Goal: Task Accomplishment & Management: Use online tool/utility

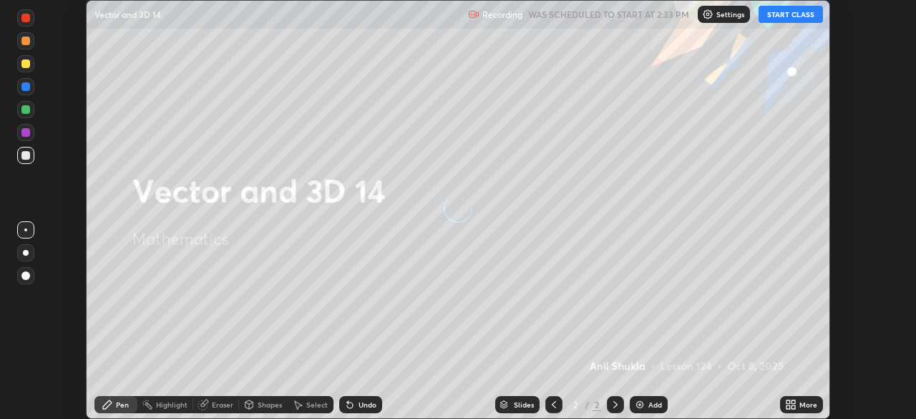
scroll to position [419, 915]
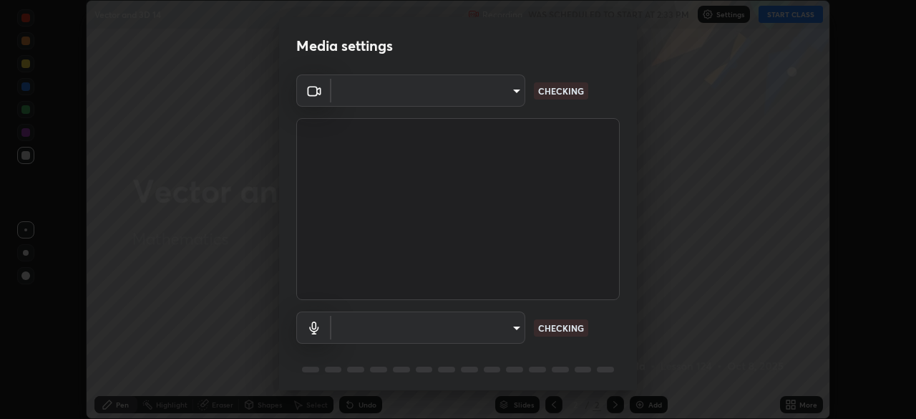
type input "51d019597c161c0694d5583d1f2c643560fde39fe8f4b4da8ea140d4d4830f4c"
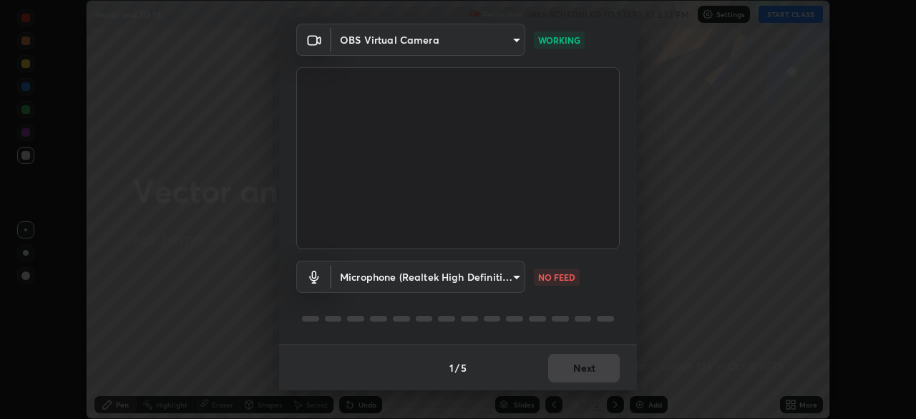
click at [512, 275] on body "Erase all Vector and 3D 14 Recording WAS SCHEDULED TO START AT 2:33 PM Settings…" at bounding box center [458, 209] width 916 height 419
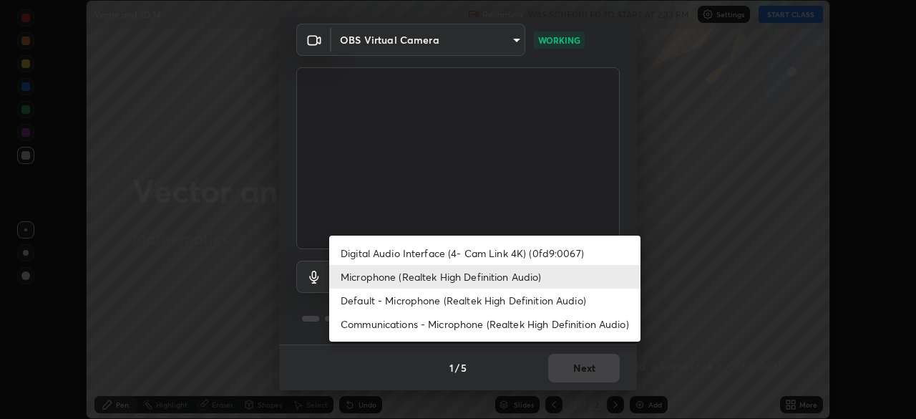
click at [497, 303] on li "Default - Microphone (Realtek High Definition Audio)" at bounding box center [484, 300] width 311 height 24
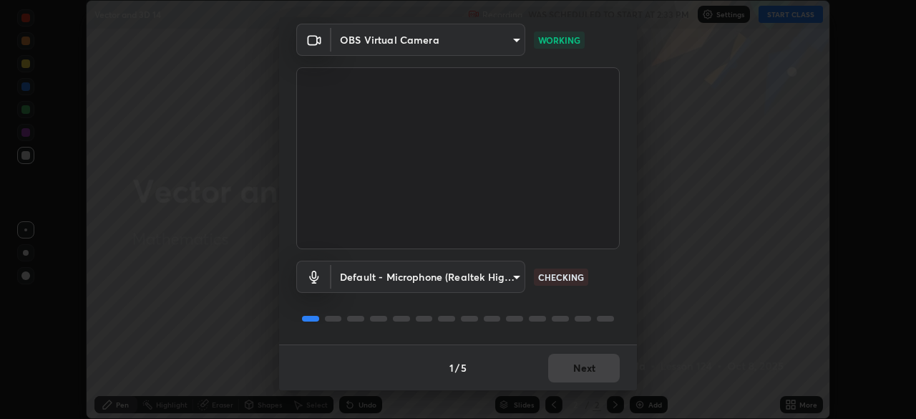
click at [516, 276] on body "Erase all Vector and 3D 14 Recording WAS SCHEDULED TO START AT 2:33 PM Settings…" at bounding box center [458, 209] width 916 height 419
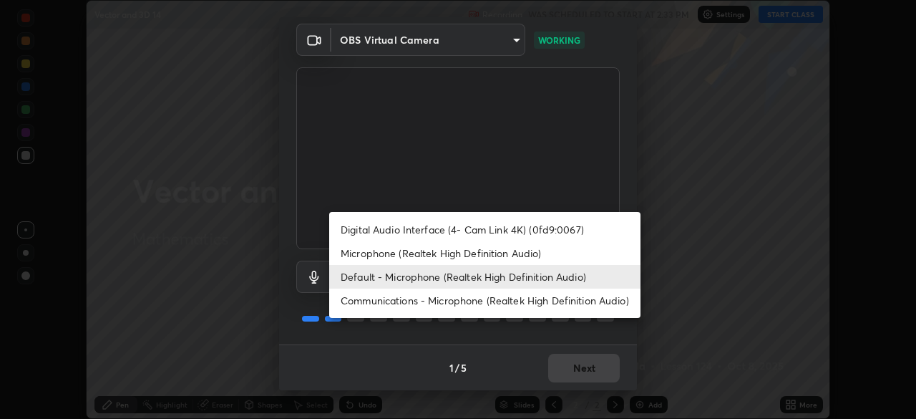
click at [498, 254] on li "Microphone (Realtek High Definition Audio)" at bounding box center [484, 253] width 311 height 24
type input "c6780f4c857a8b81e5497564d4ed67de36d612a8279d52ba4dbf449da7be3efb"
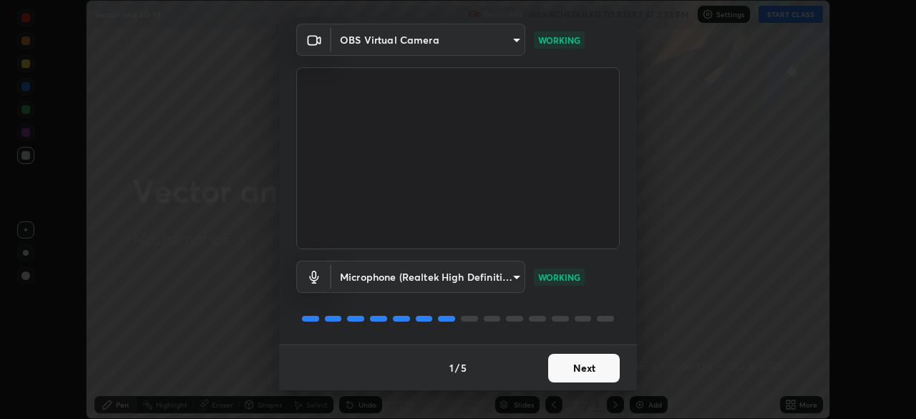
click at [570, 367] on button "Next" at bounding box center [584, 367] width 72 height 29
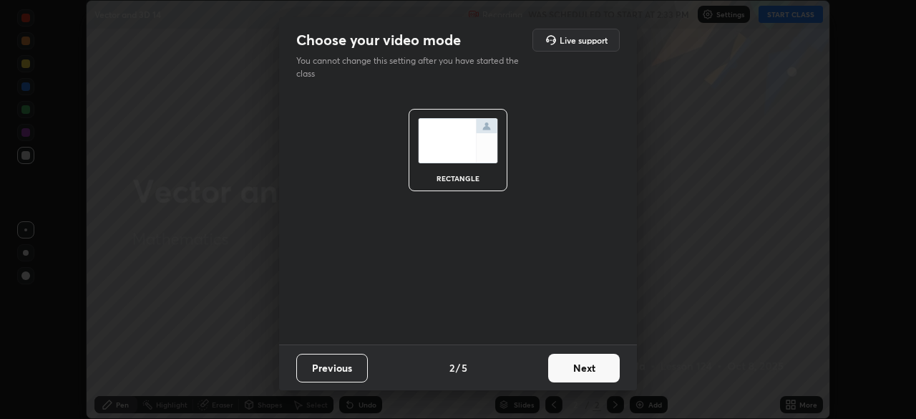
click at [590, 368] on button "Next" at bounding box center [584, 367] width 72 height 29
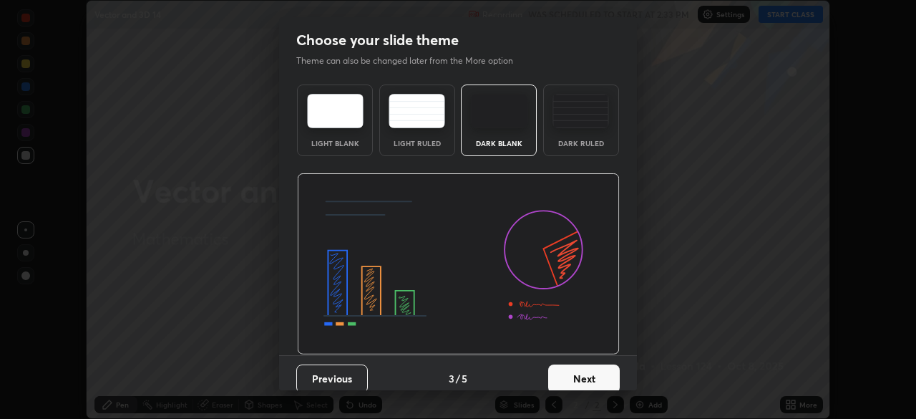
click at [601, 374] on button "Next" at bounding box center [584, 378] width 72 height 29
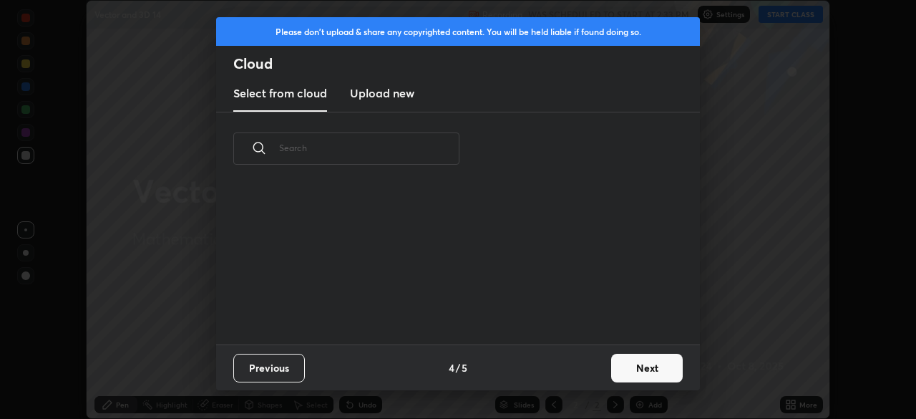
click at [627, 369] on button "Next" at bounding box center [647, 367] width 72 height 29
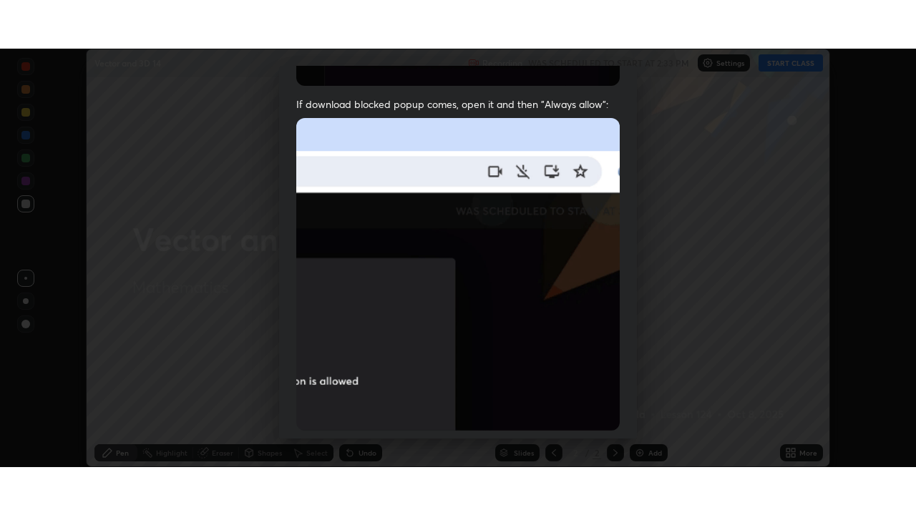
scroll to position [343, 0]
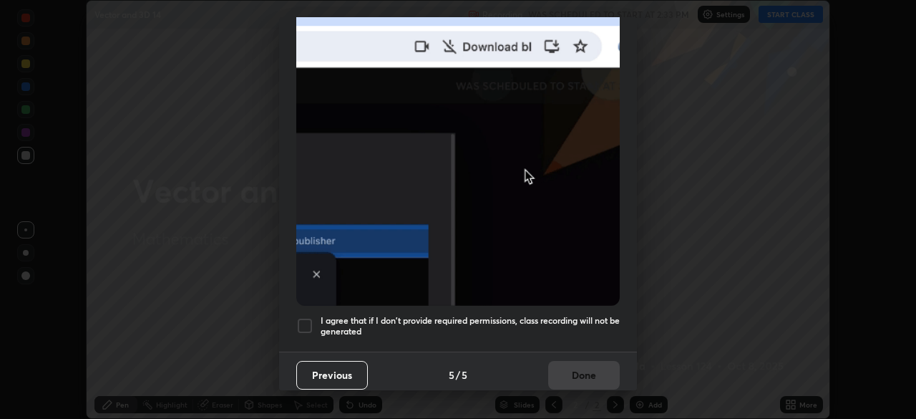
click at [305, 317] on div at bounding box center [304, 325] width 17 height 17
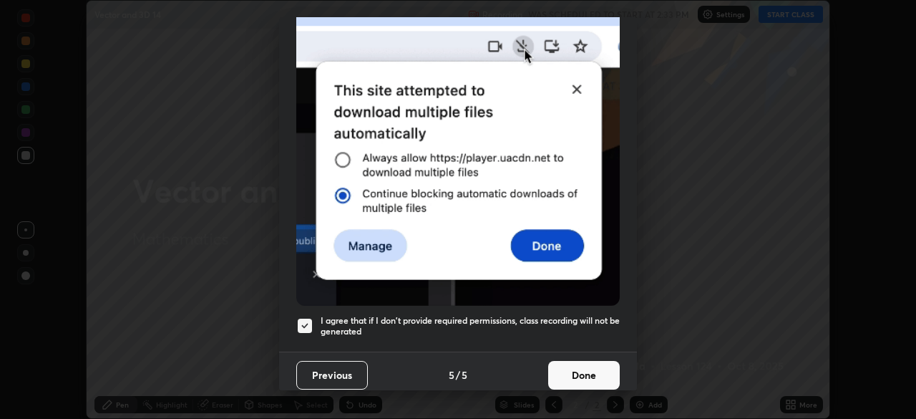
click at [553, 362] on button "Done" at bounding box center [584, 375] width 72 height 29
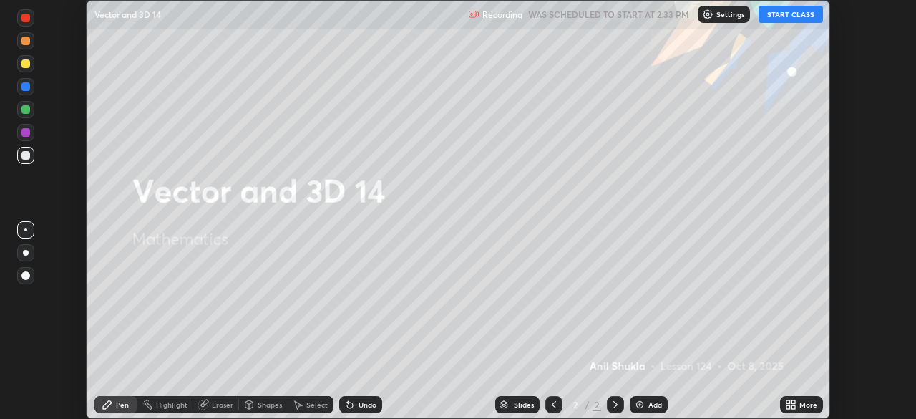
click at [773, 11] on button "START CLASS" at bounding box center [790, 14] width 64 height 17
click at [788, 404] on icon at bounding box center [788, 402] width 4 height 4
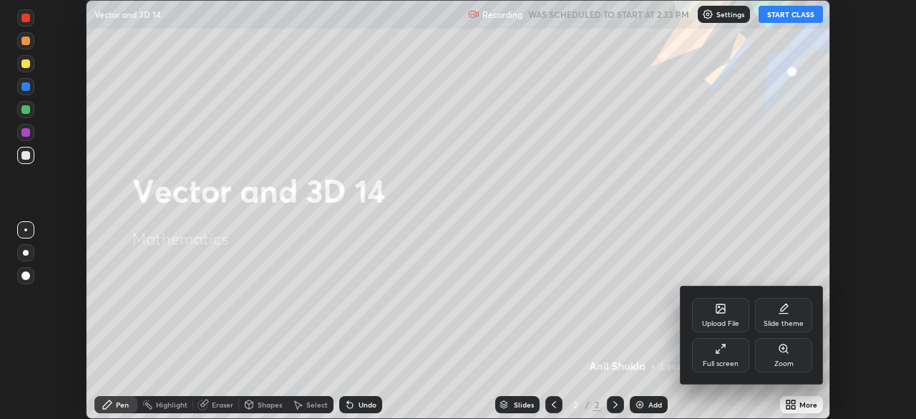
click at [723, 355] on div "Full screen" at bounding box center [720, 355] width 57 height 34
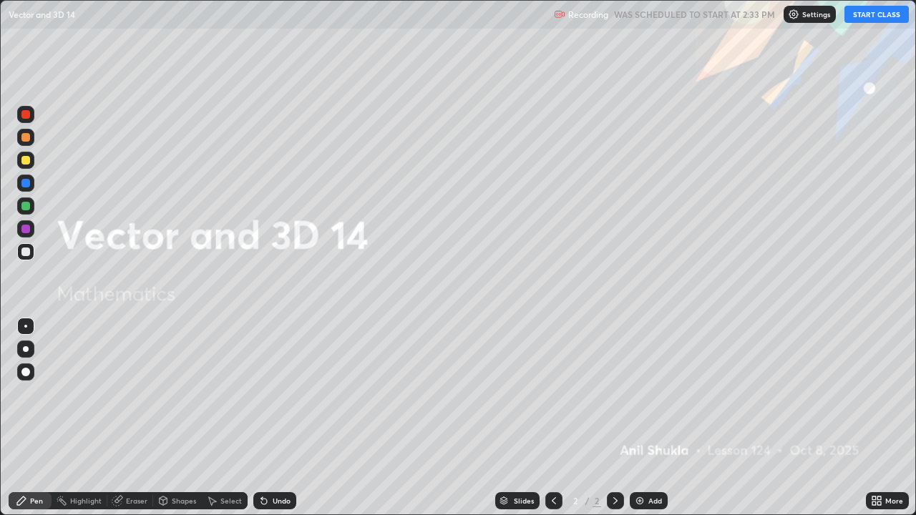
scroll to position [515, 916]
click at [26, 158] on div at bounding box center [25, 160] width 9 height 9
click at [25, 351] on div at bounding box center [26, 349] width 6 height 6
click at [28, 157] on div at bounding box center [25, 160] width 9 height 9
click at [22, 353] on div at bounding box center [25, 349] width 17 height 17
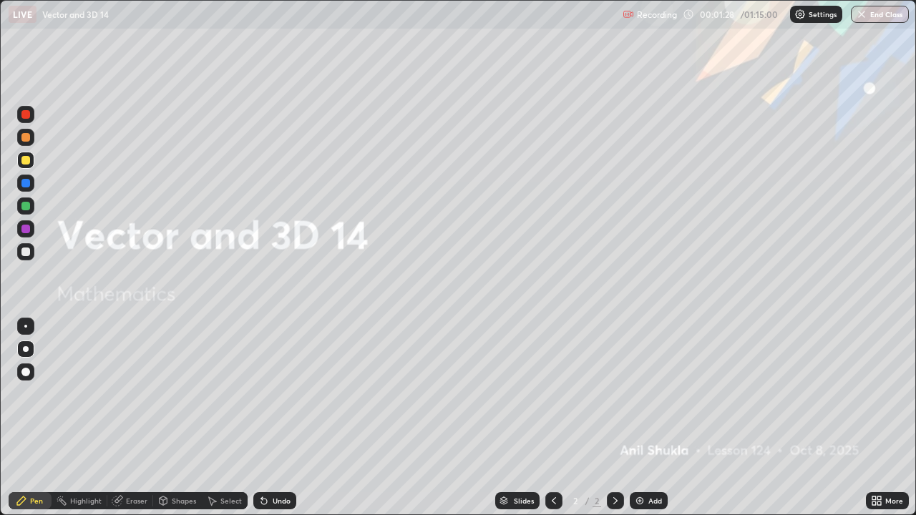
click at [617, 418] on icon at bounding box center [615, 500] width 11 height 11
click at [640, 418] on img at bounding box center [639, 500] width 11 height 11
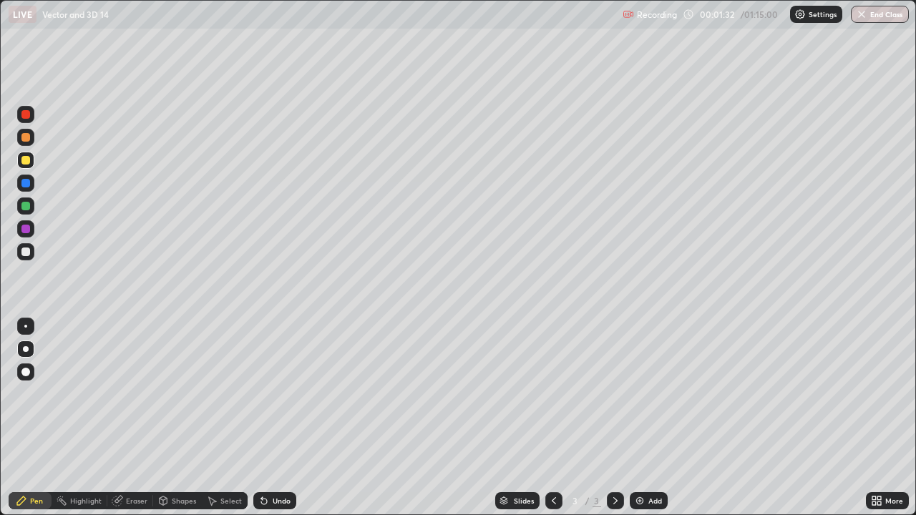
click at [27, 373] on div at bounding box center [25, 372] width 9 height 9
click at [284, 418] on div "Undo" at bounding box center [282, 500] width 18 height 7
click at [285, 418] on div "Undo" at bounding box center [272, 500] width 49 height 29
click at [281, 418] on div "Undo" at bounding box center [282, 500] width 18 height 7
click at [28, 208] on div at bounding box center [25, 206] width 9 height 9
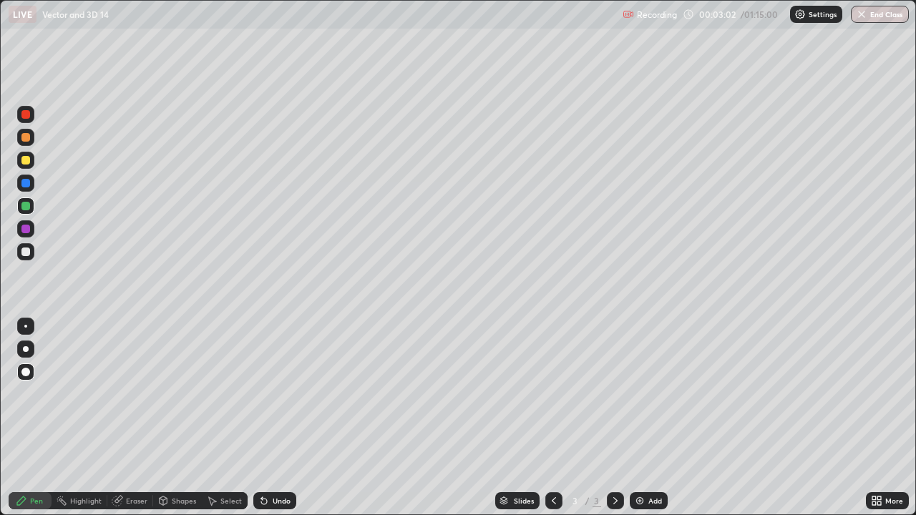
click at [29, 162] on div at bounding box center [25, 160] width 9 height 9
click at [280, 418] on div "Undo" at bounding box center [282, 500] width 18 height 7
click at [25, 251] on div at bounding box center [25, 252] width 9 height 9
click at [275, 418] on div "Undo" at bounding box center [282, 500] width 18 height 7
click at [281, 418] on div "Undo" at bounding box center [282, 500] width 18 height 7
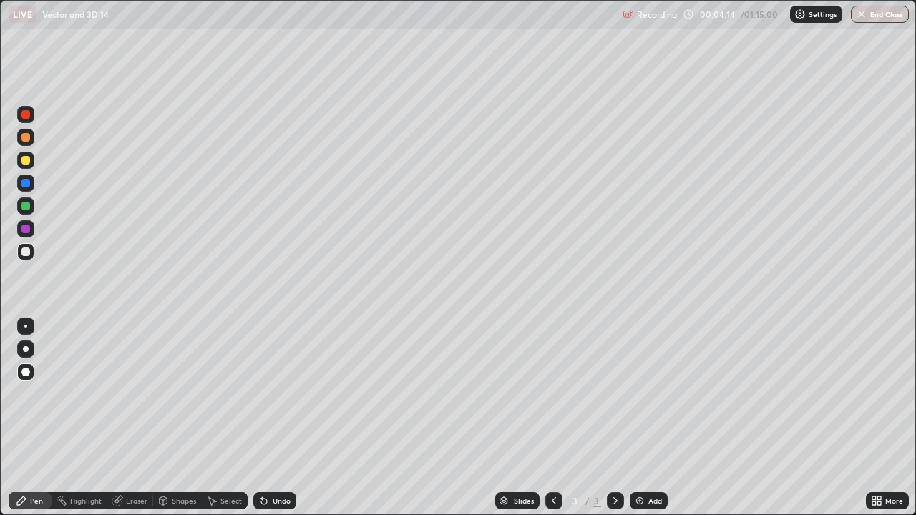
click at [281, 418] on div "Undo" at bounding box center [282, 500] width 18 height 7
click at [280, 418] on div "Undo" at bounding box center [282, 500] width 18 height 7
click at [278, 418] on div "Undo" at bounding box center [274, 500] width 43 height 17
click at [285, 418] on div "Undo" at bounding box center [282, 500] width 18 height 7
click at [282, 418] on div "Undo" at bounding box center [282, 500] width 18 height 7
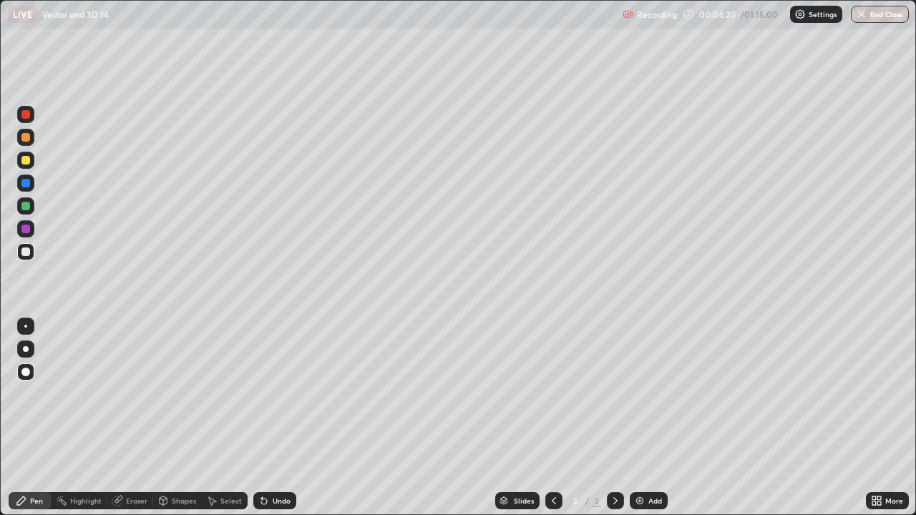
click at [278, 418] on div "Undo" at bounding box center [282, 500] width 18 height 7
click at [282, 418] on div "Undo" at bounding box center [282, 500] width 18 height 7
click at [19, 228] on div at bounding box center [25, 228] width 17 height 17
click at [24, 253] on div at bounding box center [25, 252] width 9 height 9
click at [28, 115] on div at bounding box center [25, 114] width 9 height 9
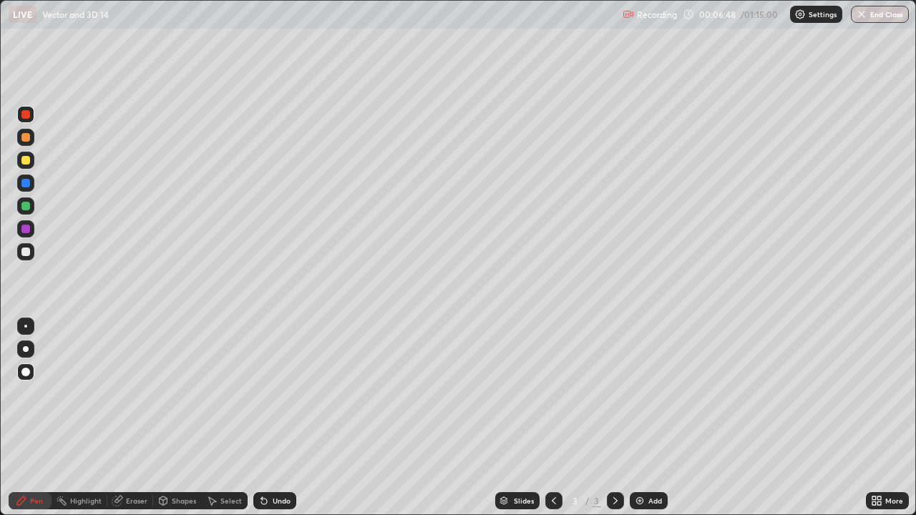
click at [268, 418] on div "Undo" at bounding box center [274, 500] width 43 height 17
click at [271, 418] on div "Undo" at bounding box center [274, 500] width 43 height 17
click at [614, 418] on icon at bounding box center [615, 500] width 11 height 11
click at [615, 418] on icon at bounding box center [615, 500] width 11 height 11
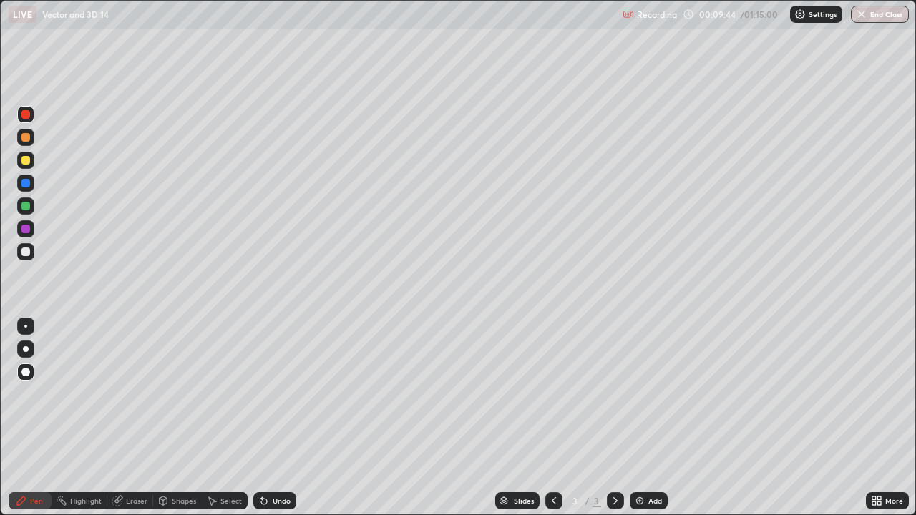
click at [643, 418] on img at bounding box center [639, 500] width 11 height 11
click at [27, 159] on div at bounding box center [25, 160] width 9 height 9
click at [24, 353] on div at bounding box center [25, 349] width 17 height 17
click at [26, 373] on div at bounding box center [25, 372] width 9 height 9
click at [26, 162] on div at bounding box center [25, 160] width 9 height 9
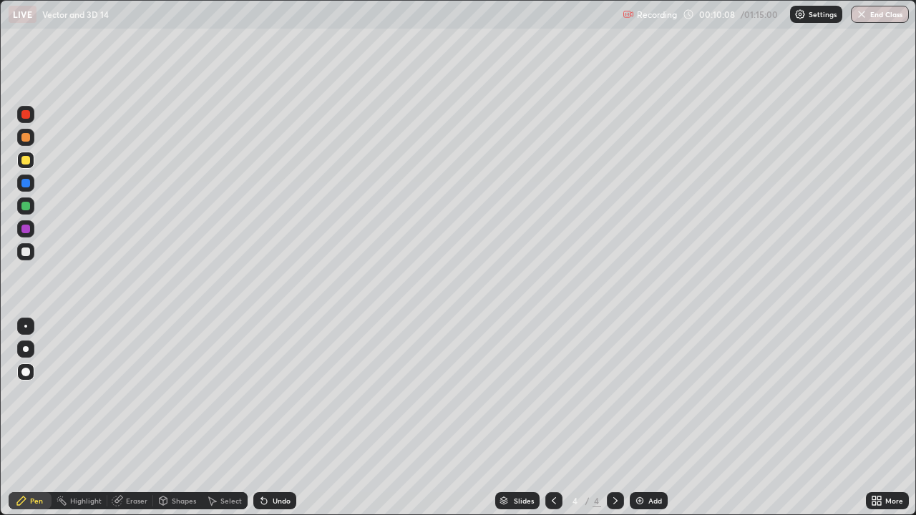
click at [29, 160] on div at bounding box center [25, 160] width 9 height 9
click at [24, 252] on div at bounding box center [25, 252] width 9 height 9
click at [25, 226] on div at bounding box center [25, 229] width 9 height 9
click at [278, 418] on div "Undo" at bounding box center [282, 500] width 18 height 7
click at [269, 418] on div "Undo" at bounding box center [274, 500] width 43 height 17
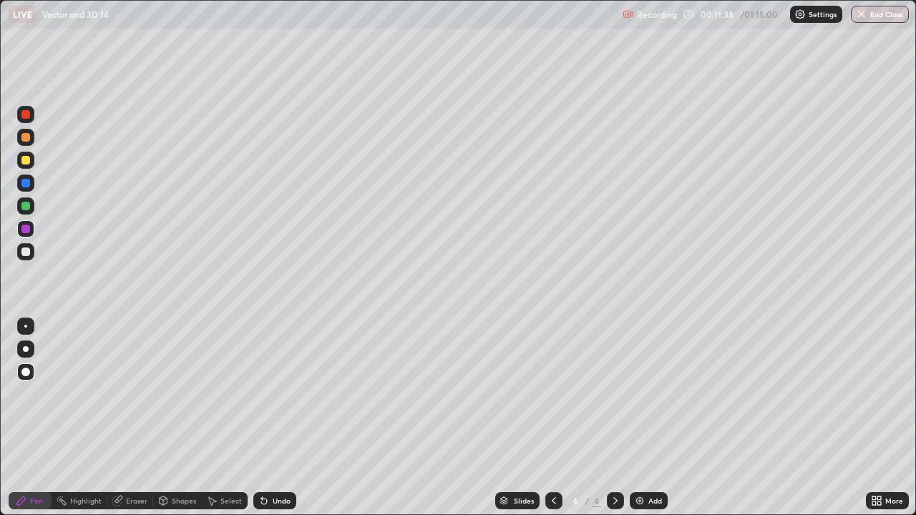
click at [26, 228] on div at bounding box center [25, 229] width 9 height 9
click at [23, 207] on div at bounding box center [25, 206] width 9 height 9
click at [268, 418] on div "Undo" at bounding box center [274, 500] width 43 height 17
click at [273, 418] on div "Undo" at bounding box center [282, 500] width 18 height 7
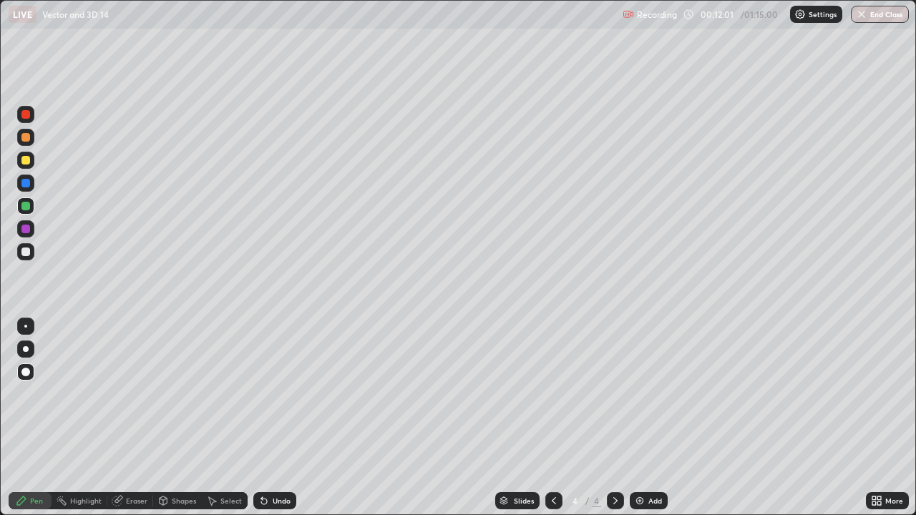
click at [273, 418] on div "Undo" at bounding box center [282, 500] width 18 height 7
click at [269, 418] on div "Undo" at bounding box center [274, 500] width 43 height 17
click at [26, 158] on div at bounding box center [25, 160] width 9 height 9
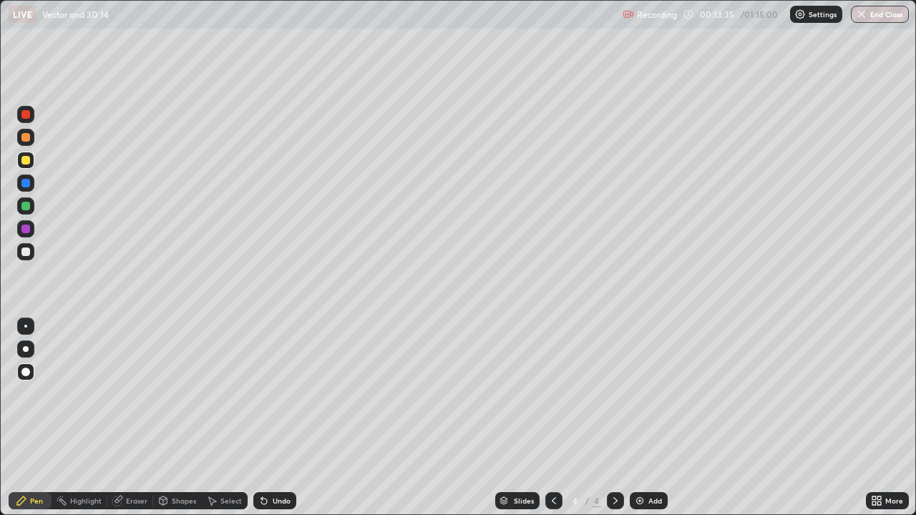
click at [129, 418] on div "Eraser" at bounding box center [136, 500] width 21 height 7
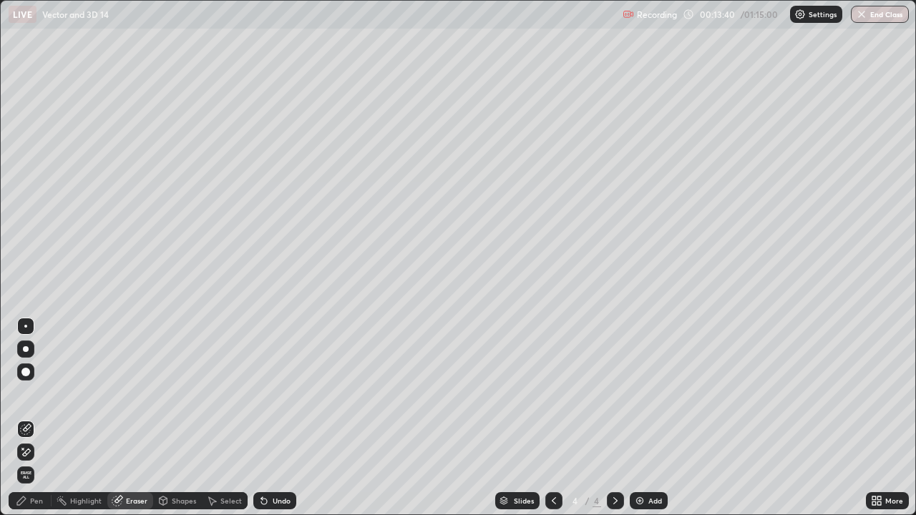
click at [40, 418] on div "Pen" at bounding box center [36, 500] width 13 height 7
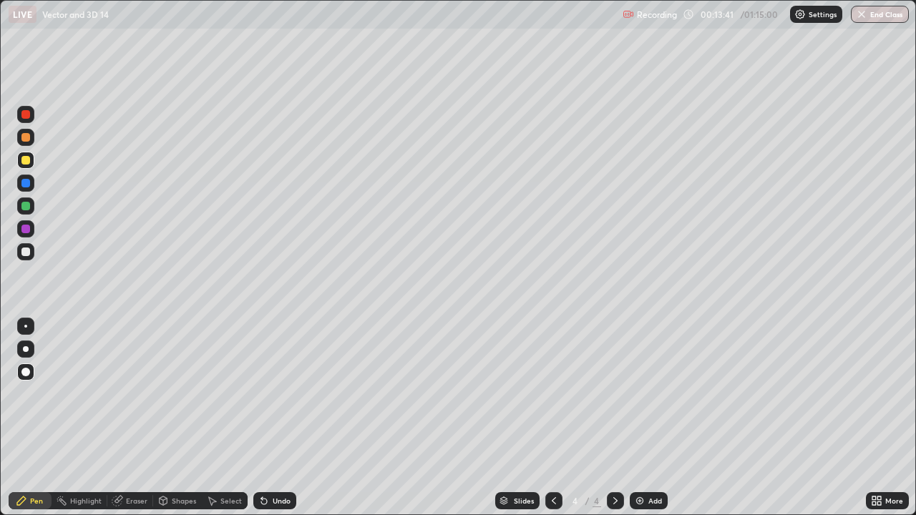
click at [22, 206] on div at bounding box center [25, 206] width 9 height 9
click at [28, 165] on div at bounding box center [25, 160] width 17 height 17
click at [30, 349] on div at bounding box center [25, 349] width 17 height 17
click at [620, 418] on div at bounding box center [615, 500] width 17 height 17
click at [644, 418] on img at bounding box center [639, 500] width 11 height 11
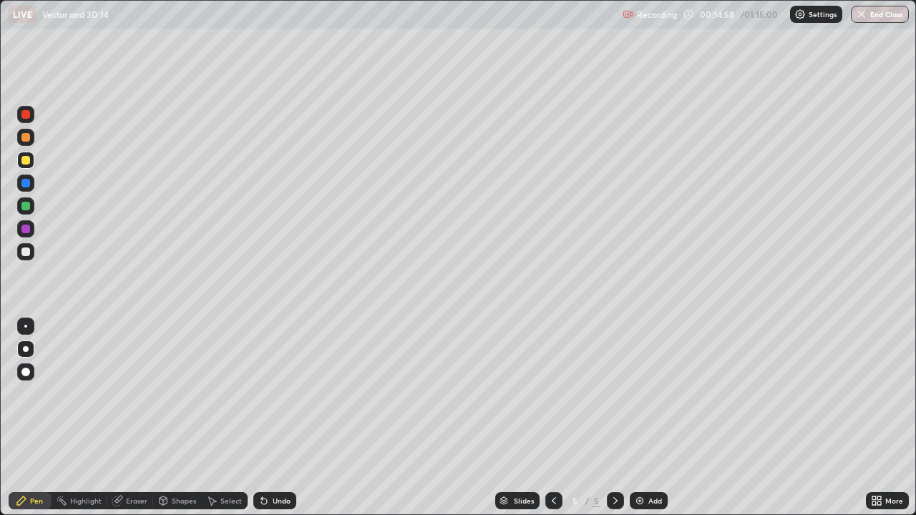
click at [261, 418] on icon at bounding box center [263, 500] width 11 height 11
click at [268, 418] on icon at bounding box center [263, 500] width 11 height 11
click at [270, 418] on div "Undo" at bounding box center [274, 500] width 43 height 17
click at [261, 418] on icon at bounding box center [264, 502] width 6 height 6
click at [264, 418] on icon at bounding box center [264, 502] width 6 height 6
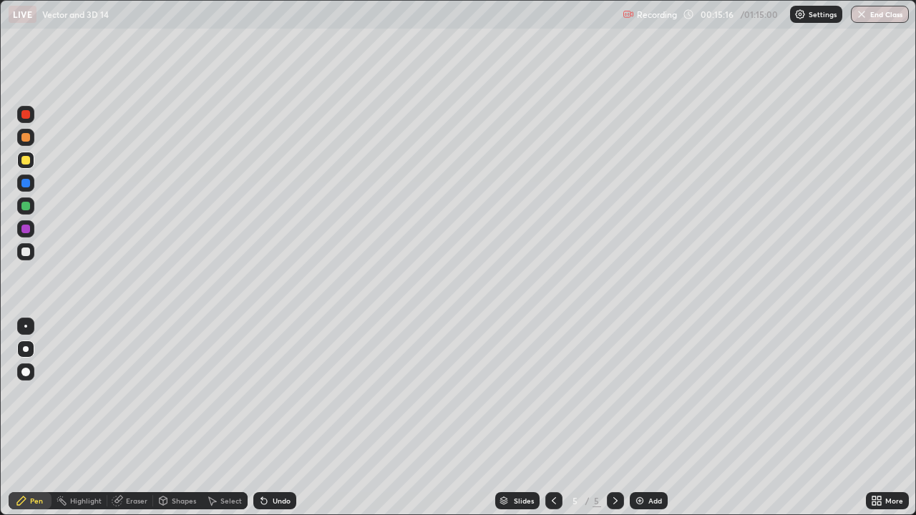
click at [264, 418] on icon at bounding box center [264, 502] width 6 height 6
click at [269, 418] on div "Undo" at bounding box center [274, 500] width 43 height 17
click at [273, 418] on div "Undo" at bounding box center [282, 500] width 18 height 7
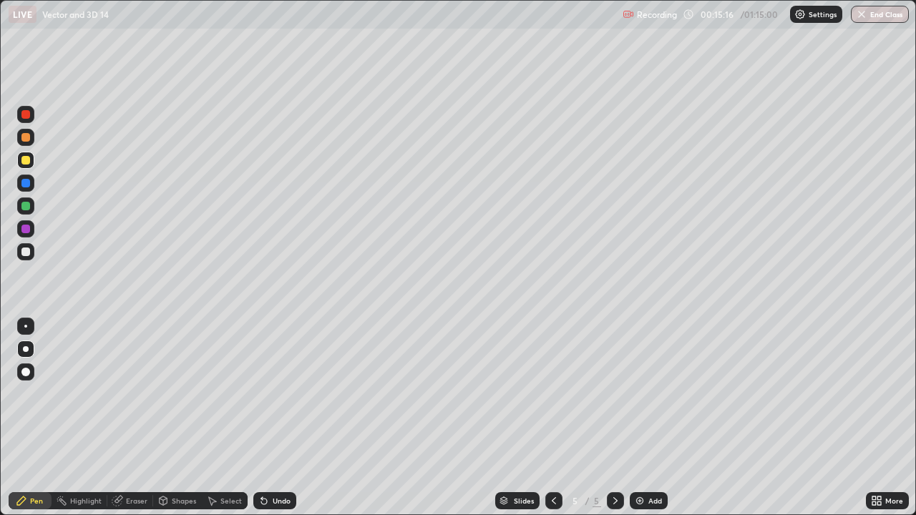
click at [273, 418] on div "Undo" at bounding box center [282, 500] width 18 height 7
click at [277, 418] on div "Undo" at bounding box center [274, 500] width 43 height 17
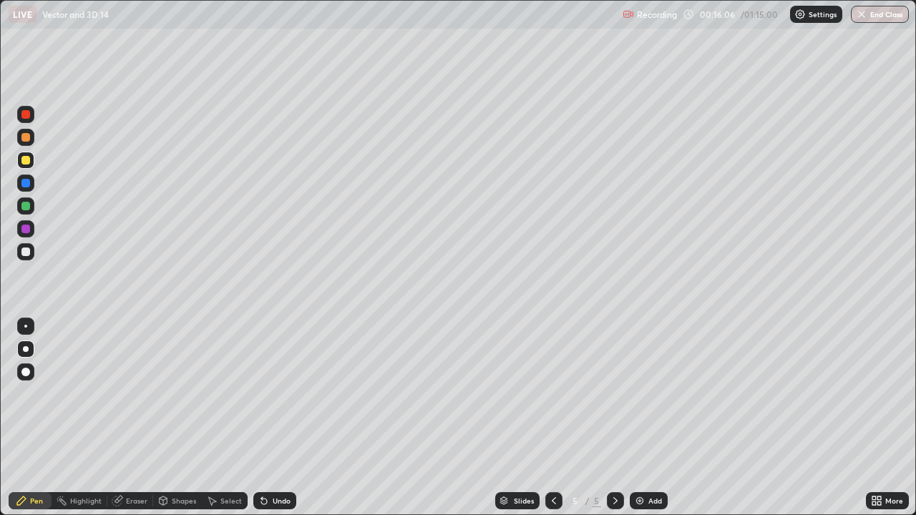
click at [26, 253] on div at bounding box center [25, 252] width 9 height 9
click at [24, 228] on div at bounding box center [25, 229] width 9 height 9
click at [135, 418] on div "Eraser" at bounding box center [136, 500] width 21 height 7
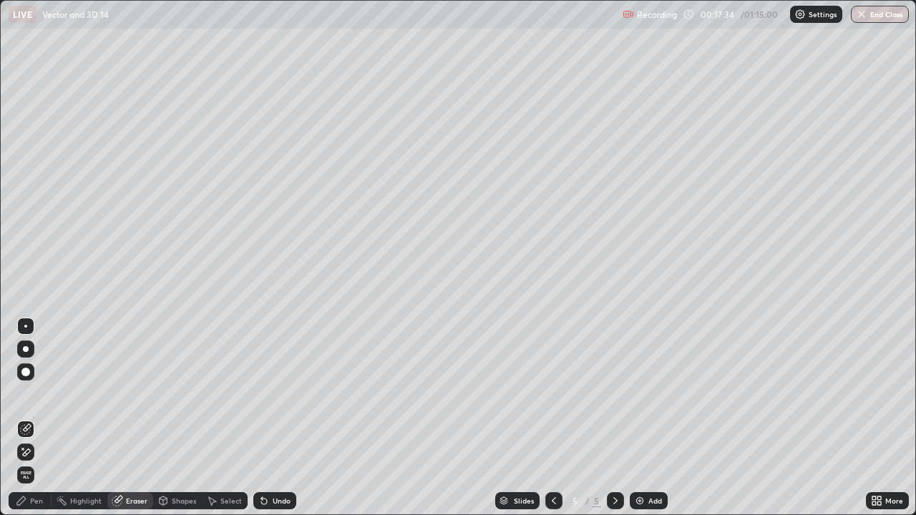
click at [37, 418] on div "Pen" at bounding box center [36, 500] width 13 height 7
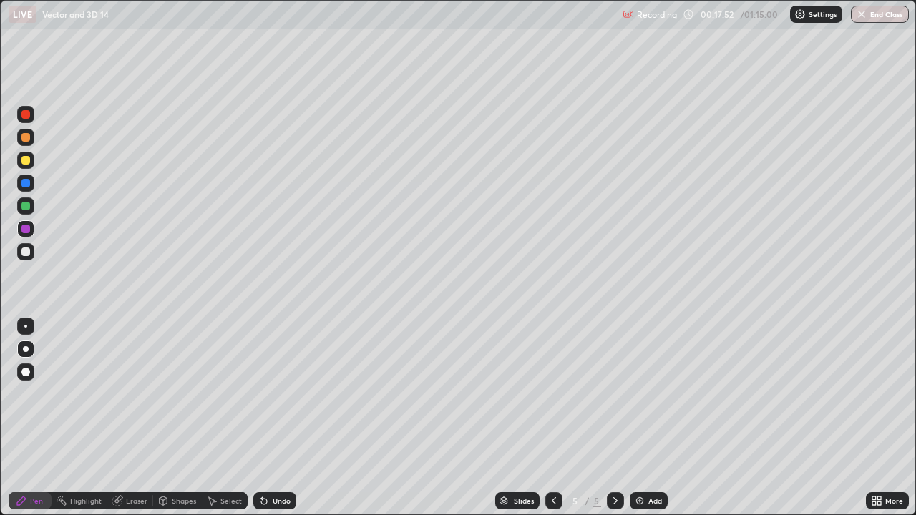
click at [26, 209] on div at bounding box center [25, 206] width 9 height 9
click at [278, 418] on div "Undo" at bounding box center [282, 500] width 18 height 7
click at [615, 418] on icon at bounding box center [615, 500] width 11 height 11
click at [634, 418] on img at bounding box center [639, 500] width 11 height 11
click at [29, 159] on div at bounding box center [25, 160] width 9 height 9
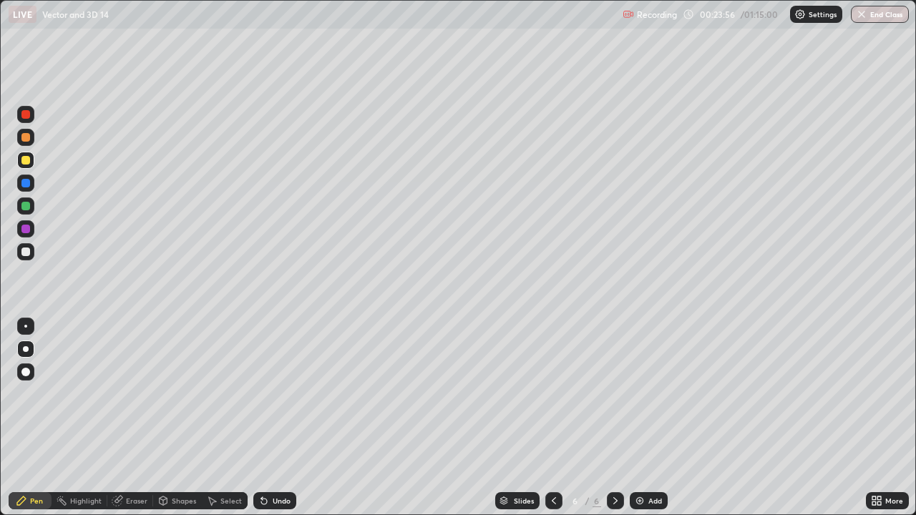
click at [28, 230] on div at bounding box center [25, 229] width 9 height 9
click at [614, 418] on icon at bounding box center [615, 500] width 4 height 7
click at [635, 418] on img at bounding box center [639, 500] width 11 height 11
click at [29, 158] on div at bounding box center [25, 160] width 9 height 9
click at [27, 373] on div at bounding box center [25, 372] width 9 height 9
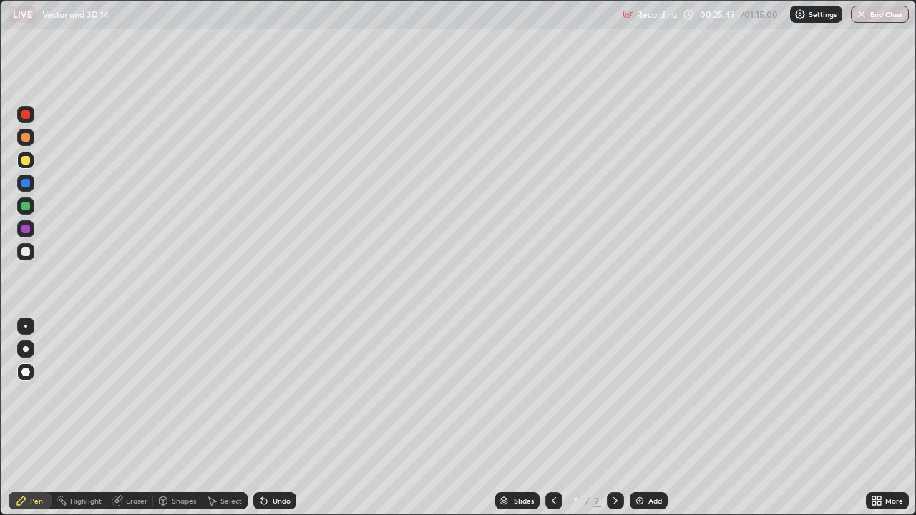
click at [25, 138] on div at bounding box center [25, 137] width 9 height 9
click at [22, 249] on div at bounding box center [25, 252] width 9 height 9
click at [27, 252] on div at bounding box center [25, 252] width 9 height 9
click at [275, 418] on div "Undo" at bounding box center [282, 500] width 18 height 7
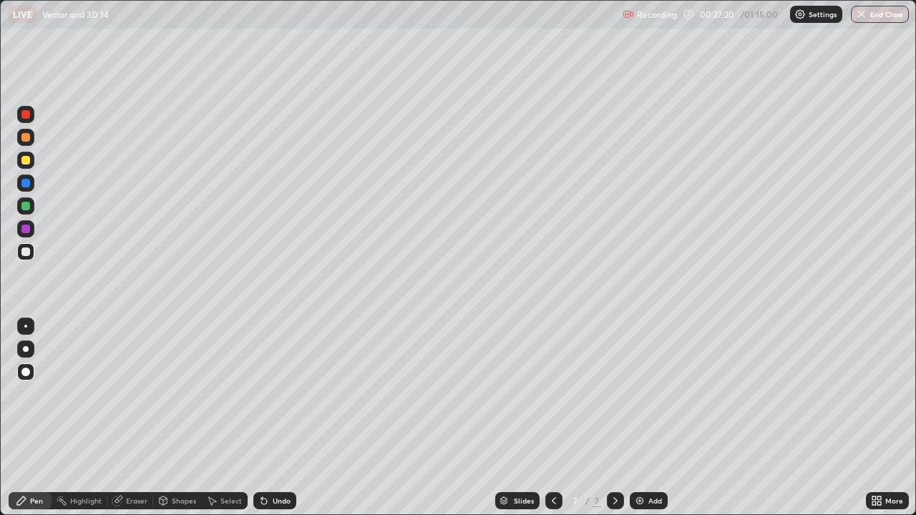
click at [273, 418] on div "Undo" at bounding box center [282, 500] width 18 height 7
click at [272, 418] on div "Undo" at bounding box center [274, 500] width 43 height 17
click at [273, 418] on div "Undo" at bounding box center [272, 500] width 49 height 29
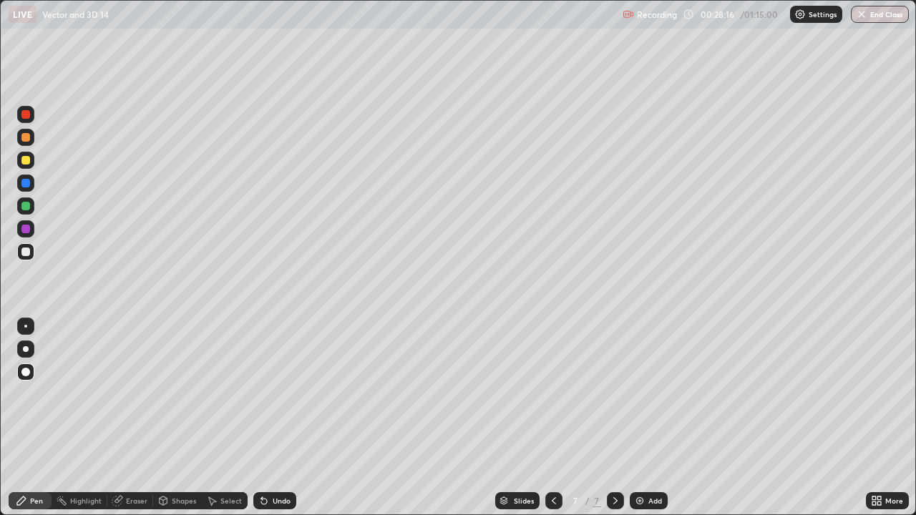
click at [29, 350] on div at bounding box center [25, 349] width 17 height 17
click at [29, 228] on div at bounding box center [25, 229] width 9 height 9
click at [24, 204] on div at bounding box center [25, 206] width 9 height 9
click at [617, 418] on icon at bounding box center [615, 500] width 11 height 11
click at [646, 418] on div "Add" at bounding box center [649, 500] width 38 height 17
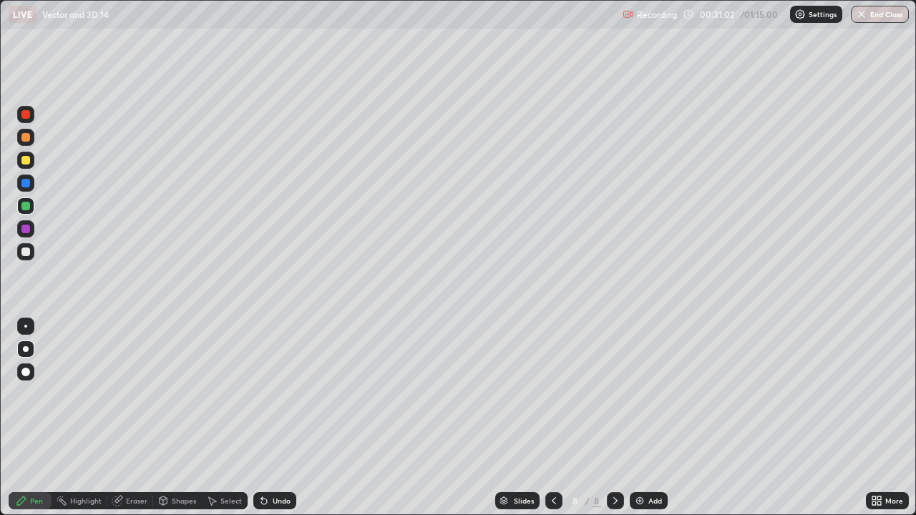
click at [23, 351] on div at bounding box center [25, 349] width 17 height 17
click at [27, 163] on div at bounding box center [25, 160] width 9 height 9
click at [273, 418] on div "Undo" at bounding box center [282, 500] width 18 height 7
click at [273, 418] on div "Undo" at bounding box center [274, 500] width 43 height 17
click at [26, 254] on div at bounding box center [25, 252] width 9 height 9
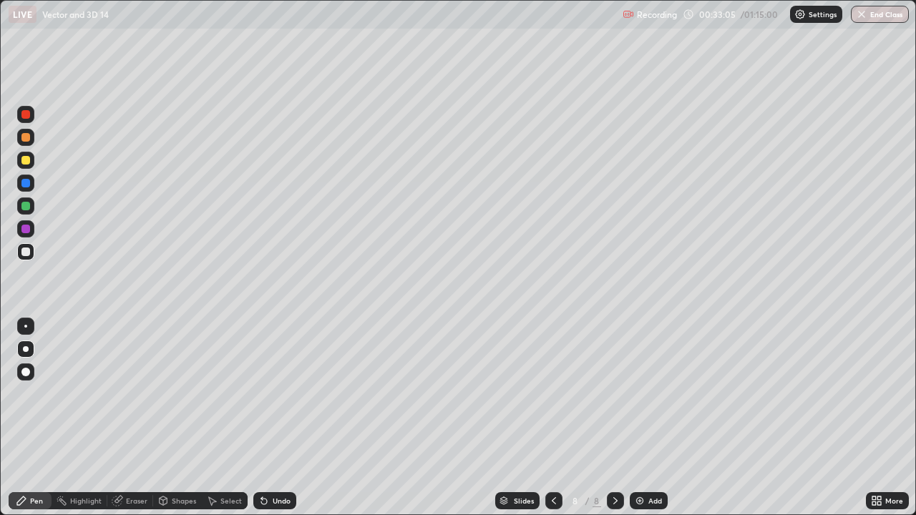
click at [26, 228] on div at bounding box center [25, 229] width 9 height 9
click at [25, 256] on div at bounding box center [25, 251] width 17 height 17
click at [620, 418] on div at bounding box center [615, 500] width 17 height 17
click at [644, 418] on div "Add" at bounding box center [649, 500] width 38 height 17
click at [28, 160] on div at bounding box center [25, 160] width 9 height 9
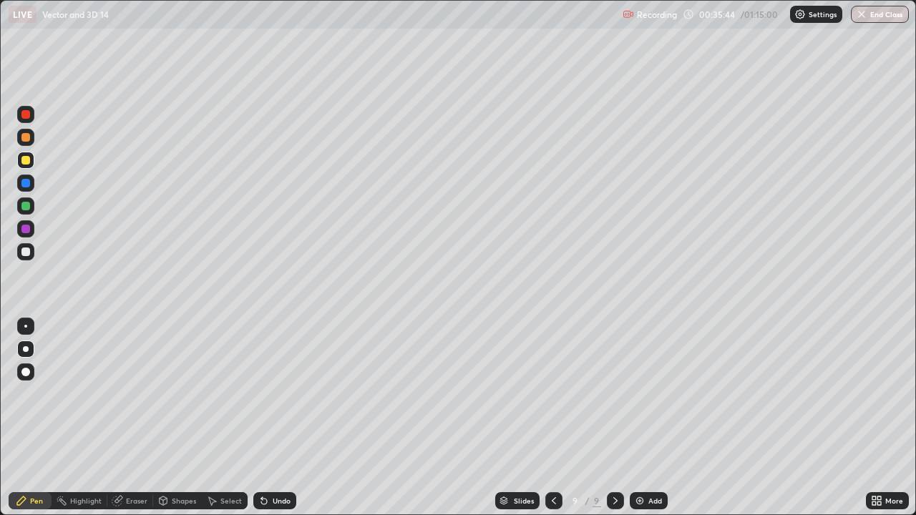
click at [25, 250] on div at bounding box center [25, 252] width 9 height 9
click at [280, 418] on div "Undo" at bounding box center [282, 500] width 18 height 7
click at [280, 418] on div "Undo" at bounding box center [274, 500] width 43 height 17
click at [279, 418] on div "Undo" at bounding box center [282, 500] width 18 height 7
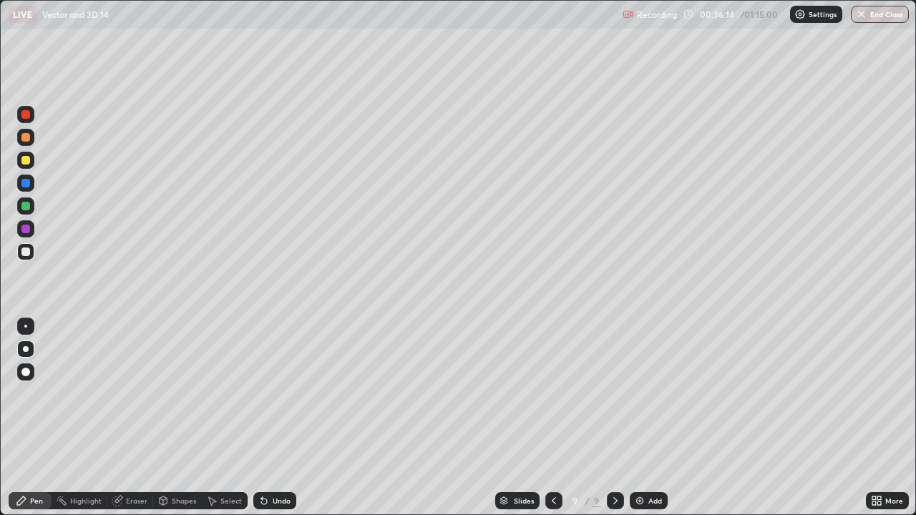
click at [279, 418] on div "Undo" at bounding box center [282, 500] width 18 height 7
click at [27, 228] on div at bounding box center [25, 229] width 9 height 9
click at [23, 206] on div at bounding box center [25, 206] width 9 height 9
click at [132, 418] on div "Eraser" at bounding box center [136, 500] width 21 height 7
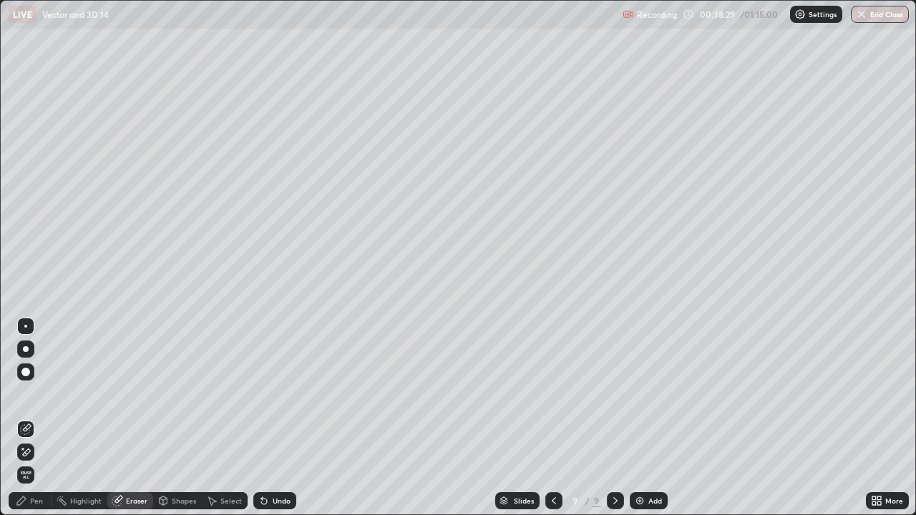
click at [31, 418] on div "Pen" at bounding box center [36, 500] width 13 height 7
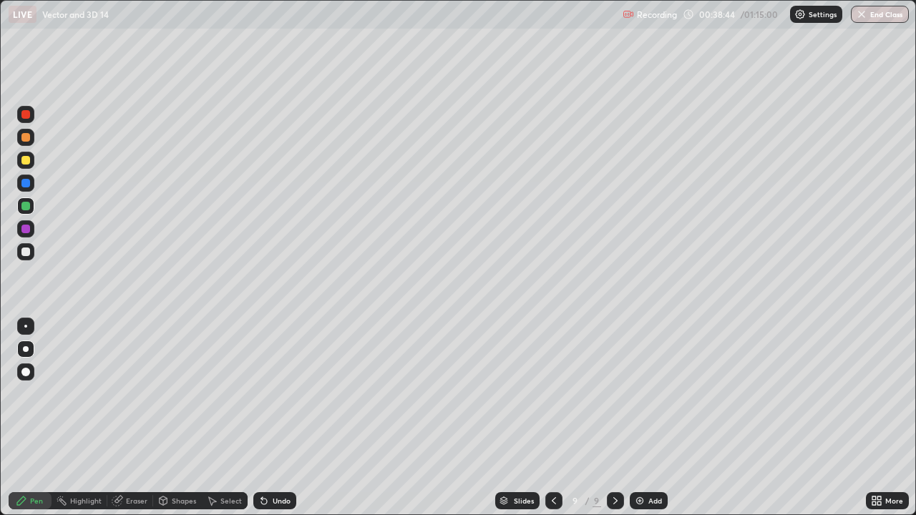
click at [21, 162] on div at bounding box center [25, 160] width 17 height 17
click at [621, 418] on div at bounding box center [615, 500] width 17 height 17
click at [650, 418] on div "Add" at bounding box center [649, 500] width 38 height 17
click at [24, 373] on div at bounding box center [25, 372] width 9 height 9
click at [26, 159] on div at bounding box center [25, 160] width 9 height 9
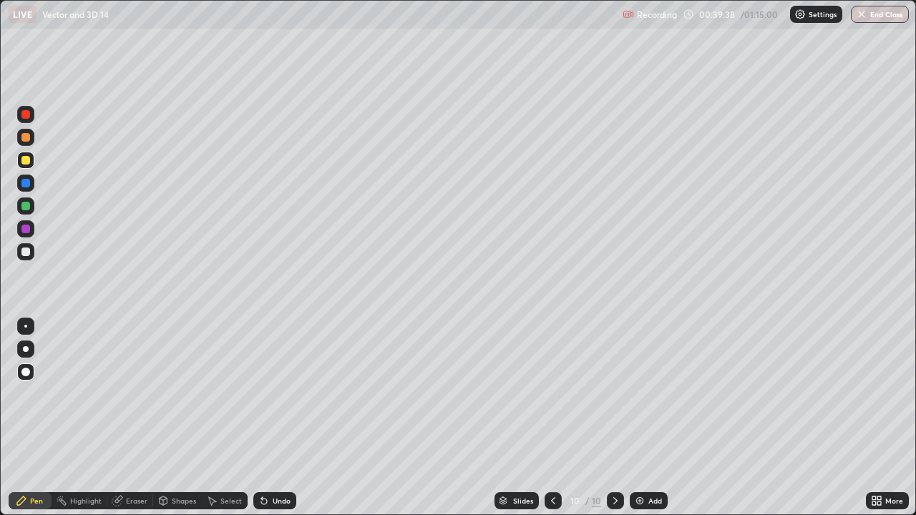
click at [25, 252] on div at bounding box center [25, 252] width 9 height 9
click at [25, 228] on div at bounding box center [25, 229] width 9 height 9
click at [22, 210] on div at bounding box center [25, 205] width 17 height 17
click at [279, 418] on div "Undo" at bounding box center [282, 500] width 18 height 7
click at [28, 183] on div at bounding box center [25, 183] width 9 height 9
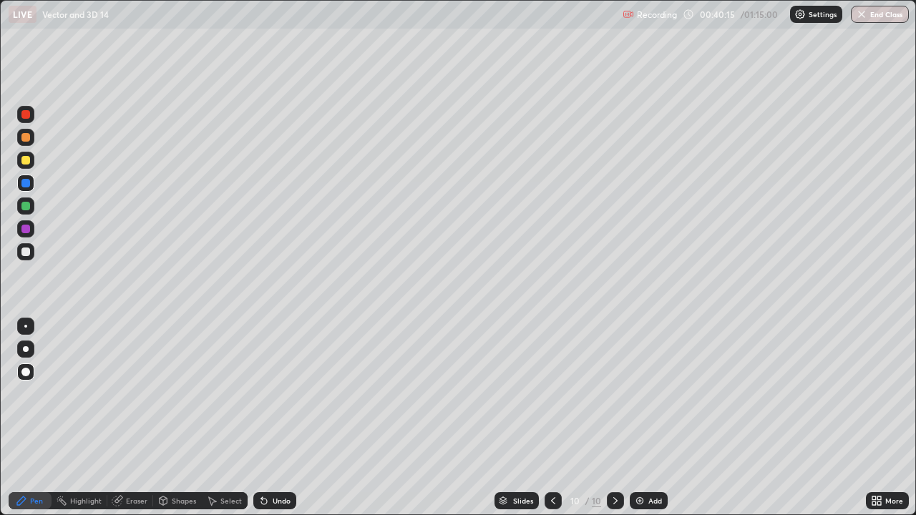
click at [27, 249] on div at bounding box center [25, 252] width 9 height 9
click at [26, 207] on div at bounding box center [25, 206] width 9 height 9
click at [23, 253] on div at bounding box center [25, 252] width 9 height 9
click at [25, 207] on div at bounding box center [25, 206] width 9 height 9
click at [25, 184] on div at bounding box center [25, 183] width 9 height 9
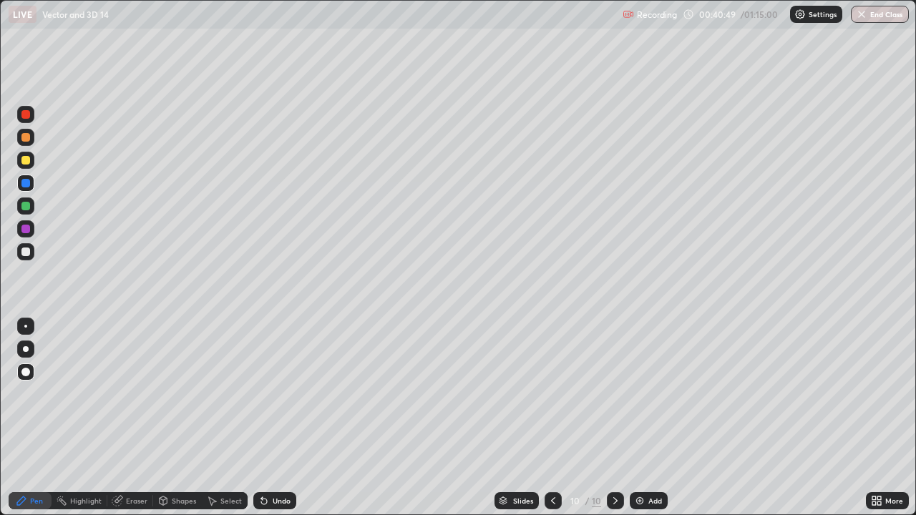
click at [26, 187] on div at bounding box center [25, 183] width 9 height 9
click at [27, 114] on div at bounding box center [25, 114] width 9 height 9
click at [129, 418] on div "Eraser" at bounding box center [136, 500] width 21 height 7
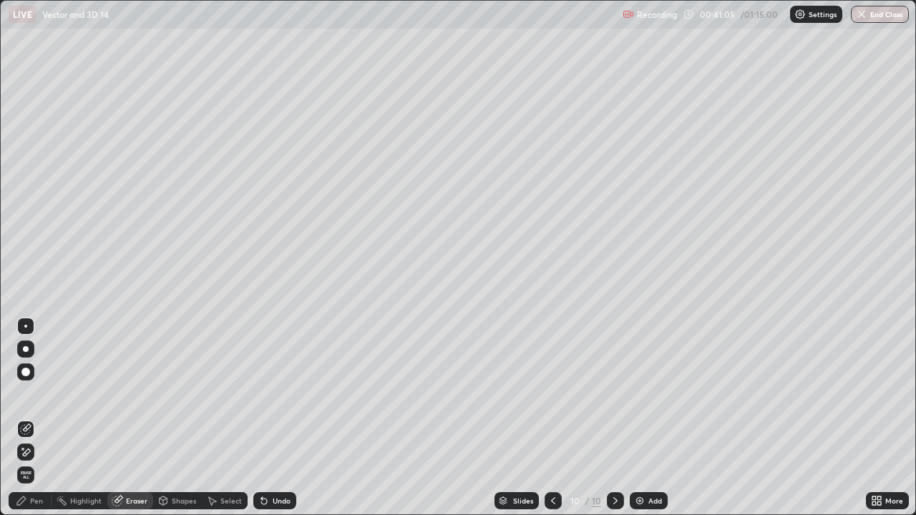
click at [36, 418] on div "Pen" at bounding box center [36, 500] width 13 height 7
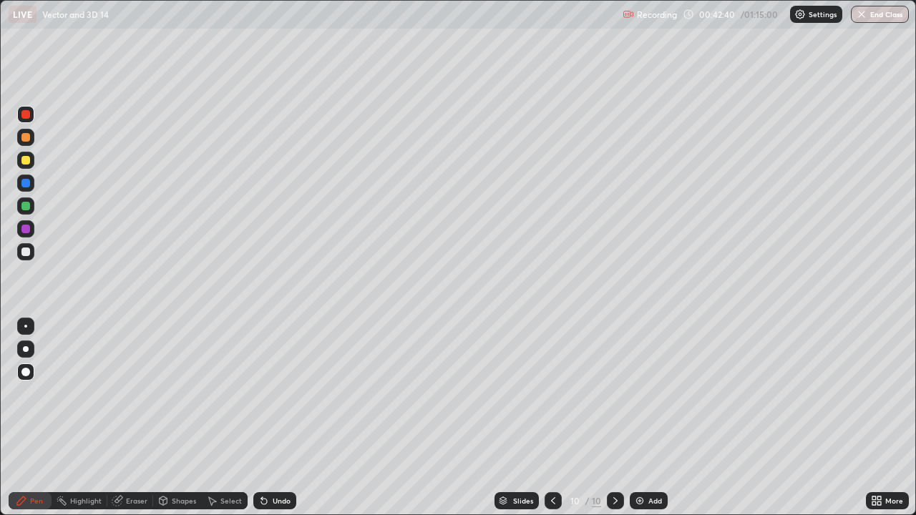
click at [26, 248] on div at bounding box center [25, 252] width 9 height 9
click at [281, 418] on div "Undo" at bounding box center [282, 500] width 18 height 7
click at [278, 418] on div "Undo" at bounding box center [282, 500] width 18 height 7
click at [24, 160] on div at bounding box center [25, 160] width 9 height 9
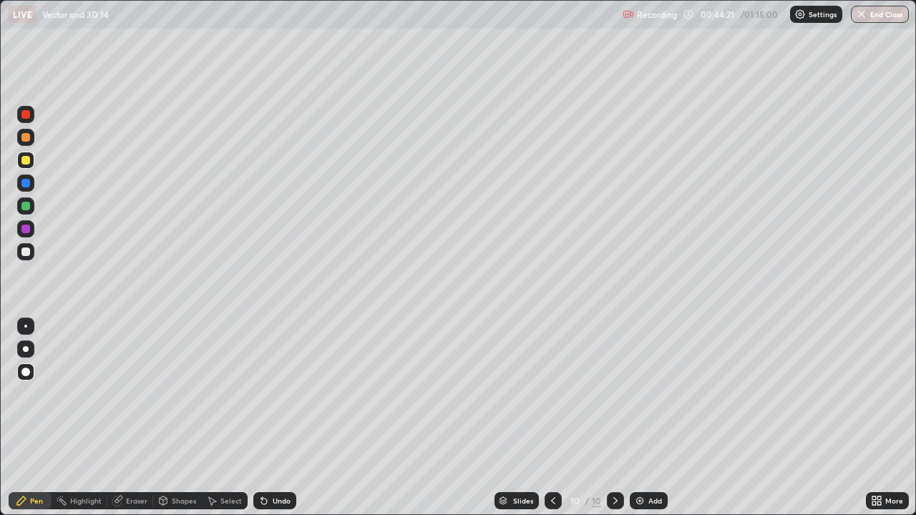
click at [27, 204] on div at bounding box center [25, 206] width 9 height 9
click at [26, 229] on div at bounding box center [25, 229] width 9 height 9
click at [26, 114] on div at bounding box center [25, 114] width 9 height 9
click at [20, 206] on div at bounding box center [25, 205] width 17 height 17
click at [26, 205] on div at bounding box center [25, 206] width 9 height 9
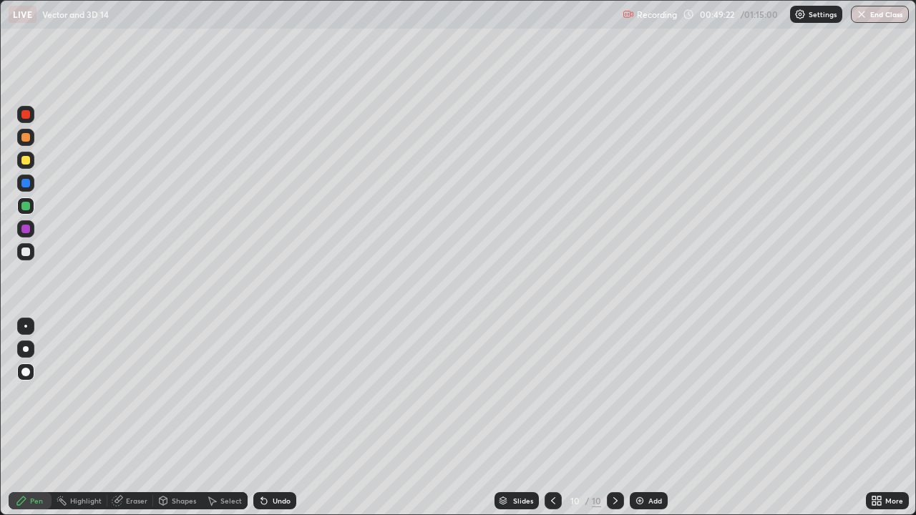
click at [24, 138] on div at bounding box center [25, 137] width 9 height 9
click at [337, 418] on div "Slides 10 / 10 Add" at bounding box center [580, 500] width 569 height 29
click at [338, 418] on div "Slides 10 / 10 Add" at bounding box center [580, 500] width 569 height 29
click at [273, 418] on div "Undo" at bounding box center [282, 500] width 18 height 7
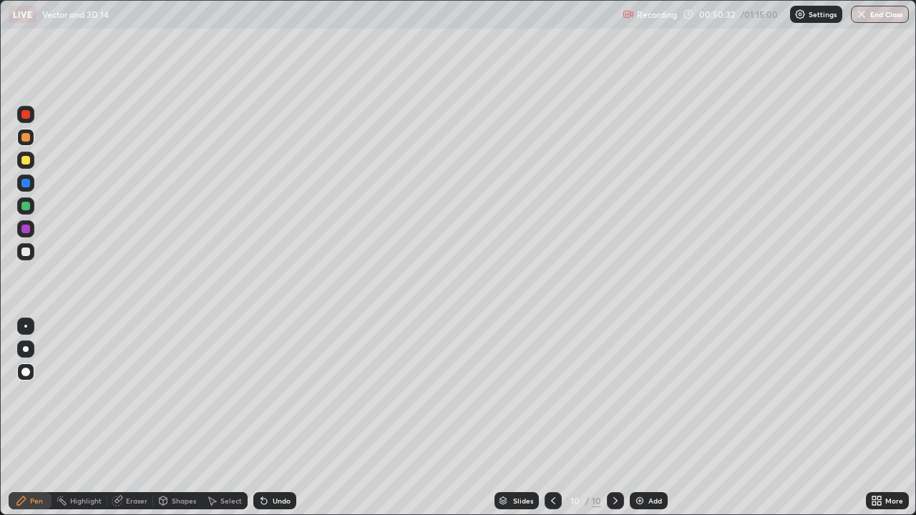
click at [273, 418] on div "Undo" at bounding box center [282, 500] width 18 height 7
click at [135, 418] on div "Eraser" at bounding box center [136, 500] width 21 height 7
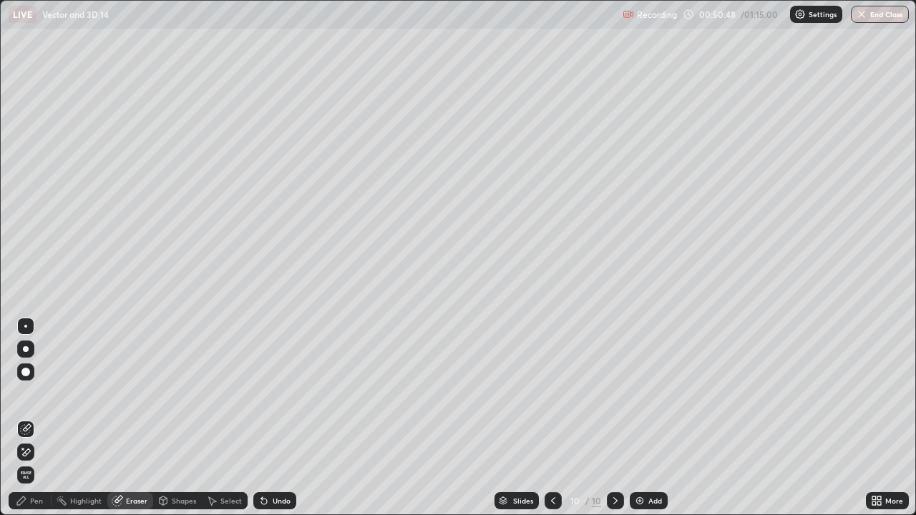
click at [36, 418] on div "Pen" at bounding box center [36, 500] width 13 height 7
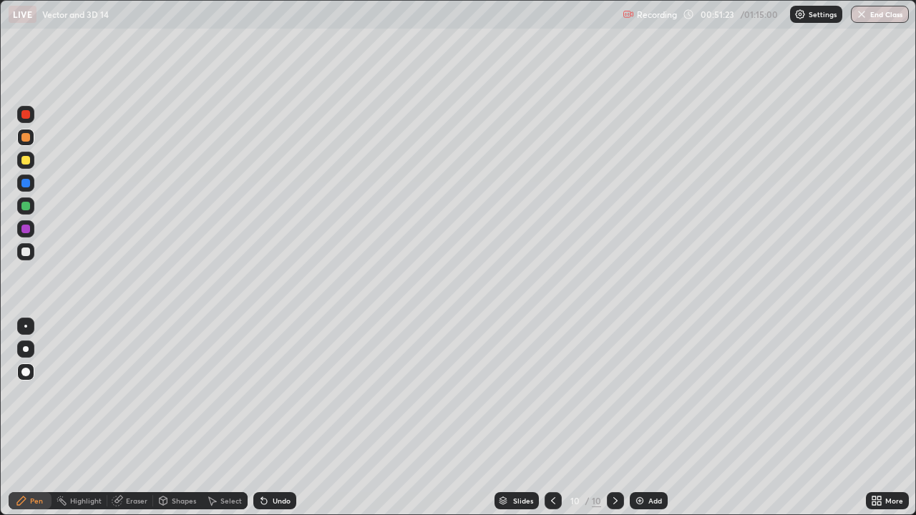
click at [25, 227] on div at bounding box center [25, 229] width 9 height 9
click at [28, 189] on div at bounding box center [25, 183] width 17 height 17
click at [25, 250] on div at bounding box center [25, 252] width 9 height 9
click at [613, 418] on icon at bounding box center [615, 500] width 11 height 11
click at [607, 418] on div at bounding box center [615, 500] width 17 height 17
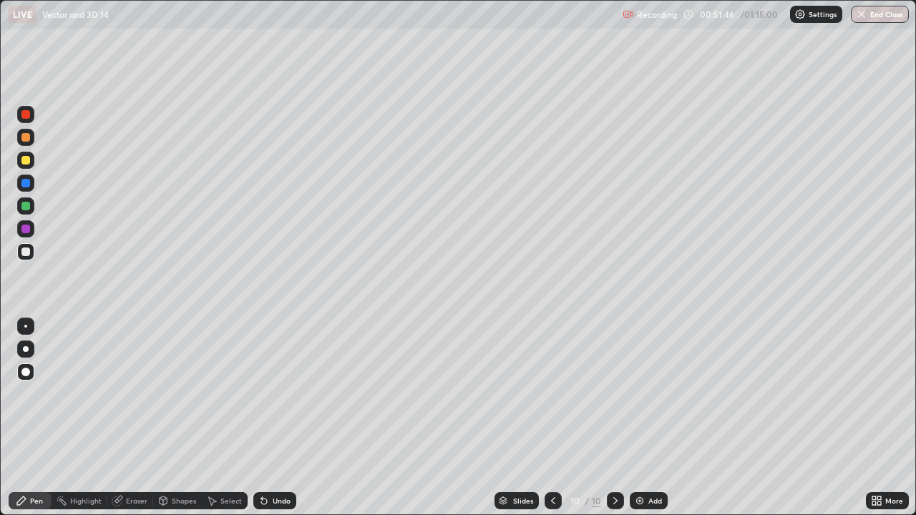
click at [603, 418] on div "10 / 10" at bounding box center [583, 500] width 79 height 29
click at [610, 418] on icon at bounding box center [615, 500] width 11 height 11
click at [614, 418] on icon at bounding box center [615, 500] width 4 height 7
click at [632, 418] on div "Add" at bounding box center [649, 500] width 38 height 17
click at [26, 161] on div at bounding box center [25, 160] width 9 height 9
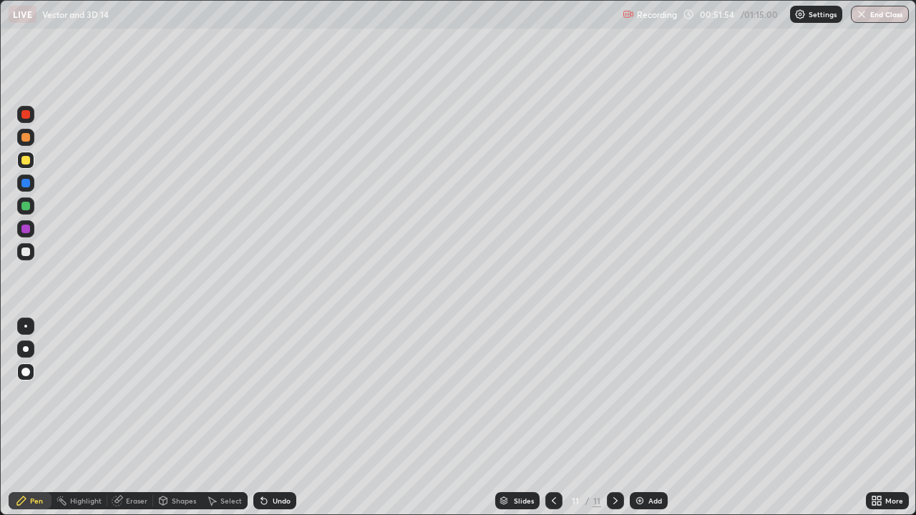
click at [26, 347] on div at bounding box center [26, 349] width 6 height 6
click at [554, 418] on icon at bounding box center [553, 500] width 11 height 11
click at [559, 418] on div at bounding box center [553, 500] width 17 height 17
click at [551, 418] on icon at bounding box center [553, 500] width 11 height 11
click at [610, 418] on icon at bounding box center [615, 500] width 11 height 11
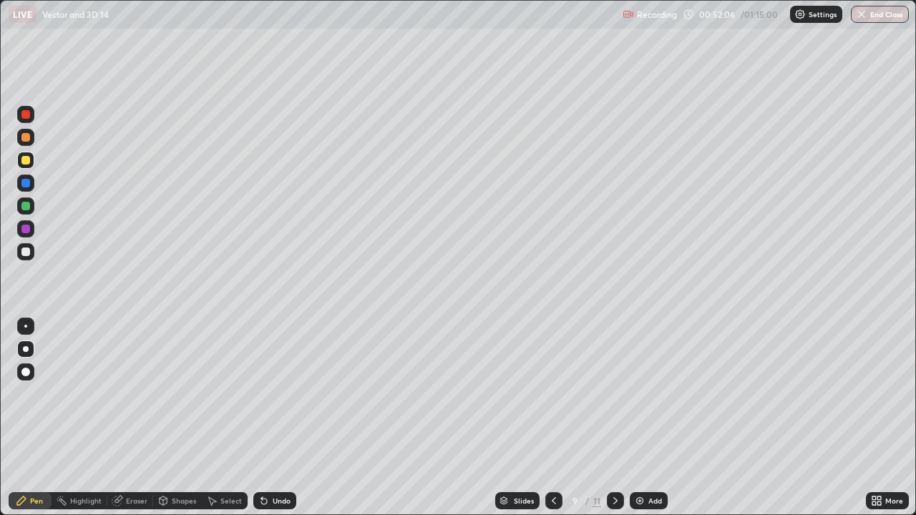
click at [613, 418] on icon at bounding box center [615, 500] width 11 height 11
click at [614, 418] on icon at bounding box center [615, 500] width 4 height 7
click at [550, 418] on icon at bounding box center [553, 500] width 11 height 11
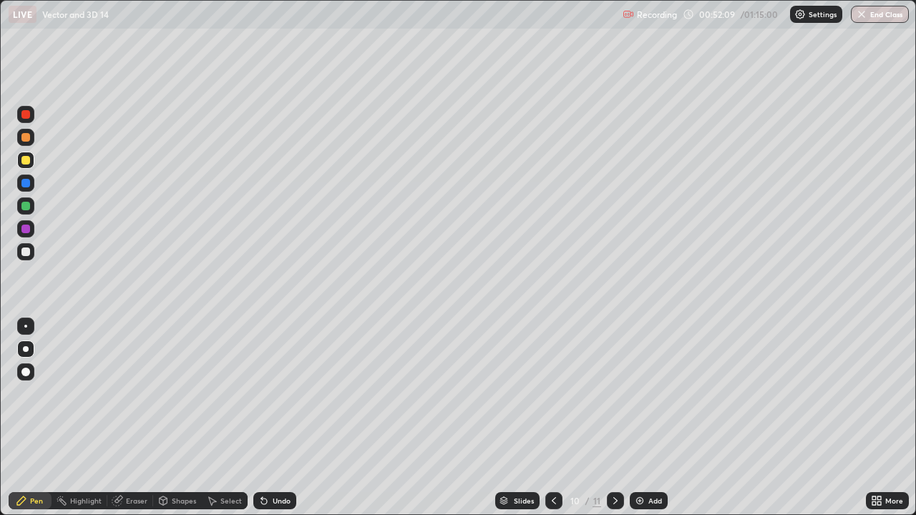
click at [613, 418] on icon at bounding box center [615, 500] width 4 height 7
click at [25, 160] on div at bounding box center [25, 160] width 9 height 9
click at [275, 418] on div "Undo" at bounding box center [282, 500] width 18 height 7
click at [21, 253] on div at bounding box center [25, 251] width 17 height 17
click at [278, 418] on div "Undo" at bounding box center [282, 500] width 18 height 7
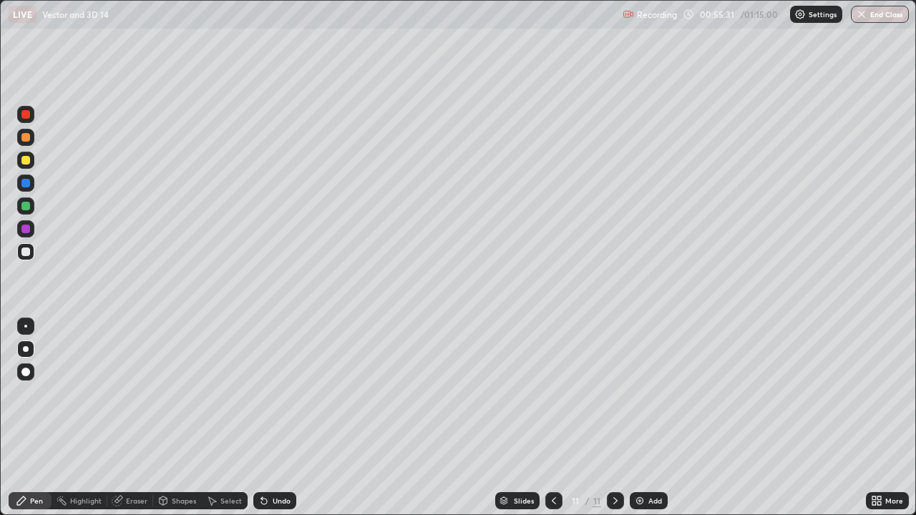
click at [282, 418] on div "Undo" at bounding box center [282, 500] width 18 height 7
click at [278, 418] on div "Undo" at bounding box center [274, 500] width 43 height 17
click at [274, 418] on div "Undo" at bounding box center [272, 500] width 49 height 29
click at [615, 418] on icon at bounding box center [615, 500] width 11 height 11
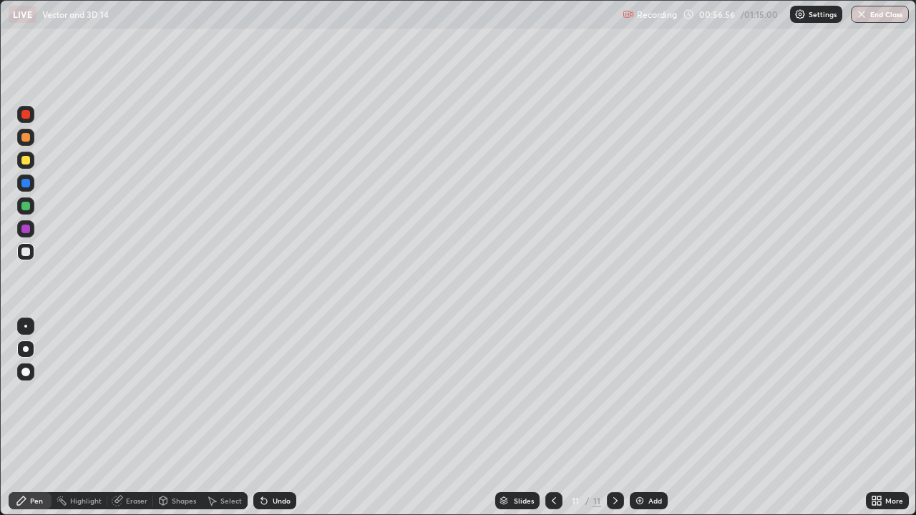
click at [637, 418] on img at bounding box center [639, 500] width 11 height 11
click at [28, 161] on div at bounding box center [25, 160] width 9 height 9
click at [231, 418] on div "Select" at bounding box center [230, 500] width 21 height 7
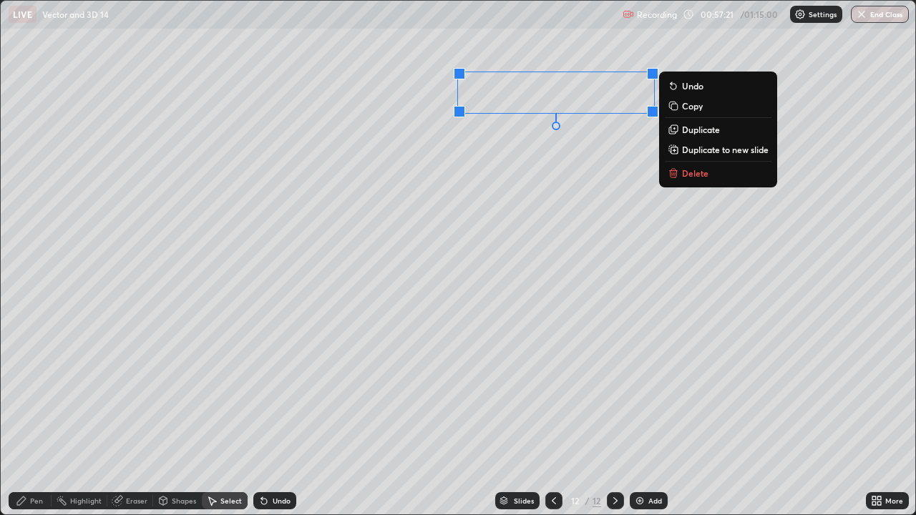
click at [497, 238] on div "0 ° Undo Copy Duplicate Duplicate to new slide Delete" at bounding box center [458, 258] width 914 height 514
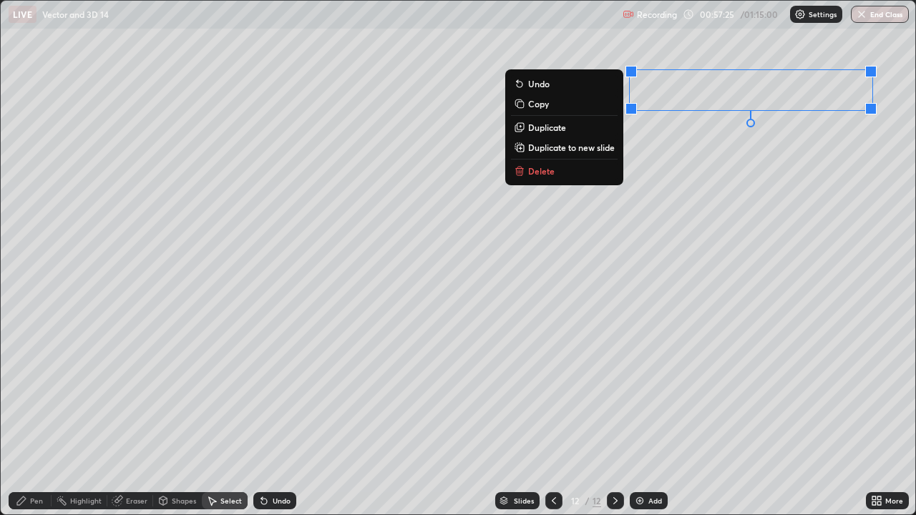
click at [608, 177] on button "Delete" at bounding box center [564, 170] width 107 height 17
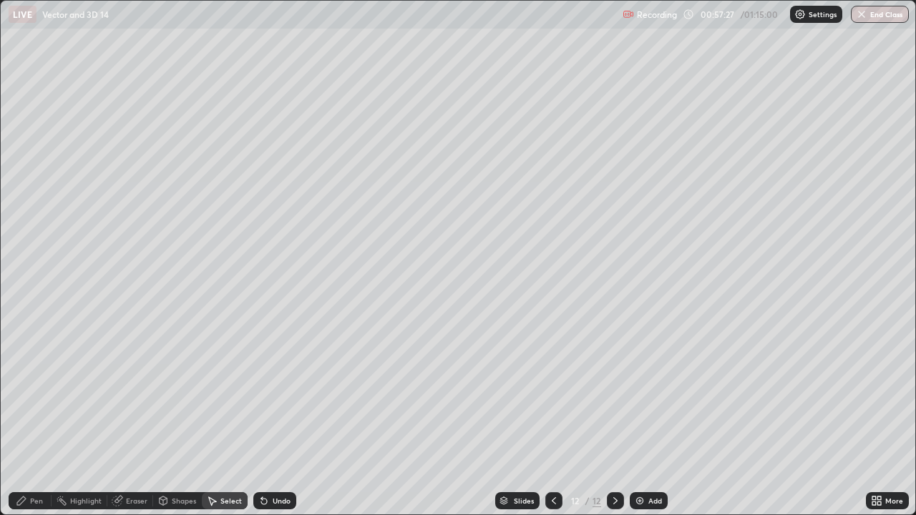
click at [277, 418] on div "Undo" at bounding box center [282, 500] width 18 height 7
click at [38, 418] on div "Pen" at bounding box center [36, 500] width 13 height 7
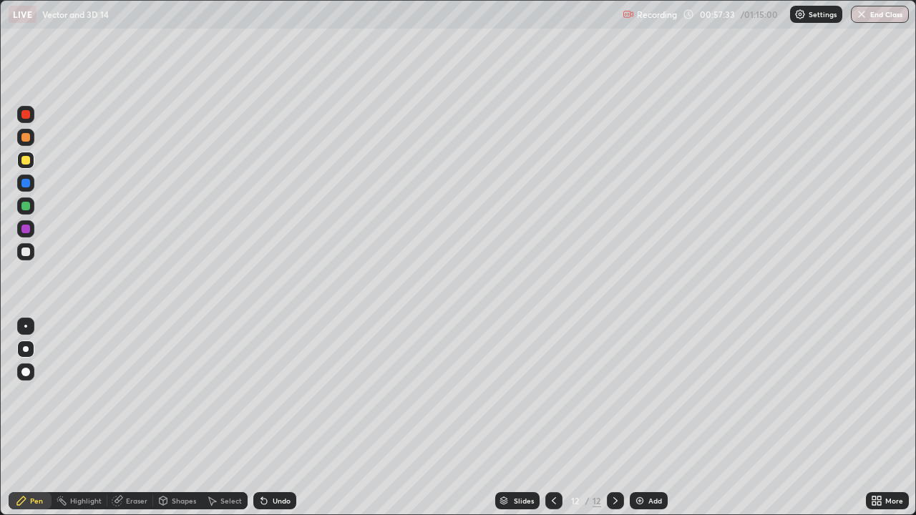
click at [280, 418] on div "Undo" at bounding box center [282, 500] width 18 height 7
click at [278, 418] on div "Undo" at bounding box center [282, 500] width 18 height 7
click at [275, 418] on div "Undo" at bounding box center [274, 500] width 43 height 17
click at [25, 250] on div at bounding box center [25, 252] width 9 height 9
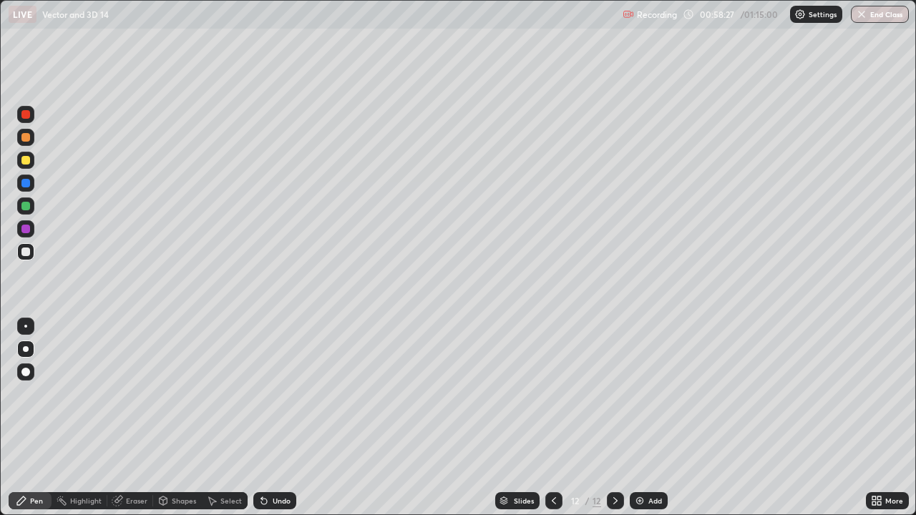
click at [26, 207] on div at bounding box center [25, 206] width 9 height 9
click at [26, 230] on div at bounding box center [25, 229] width 9 height 9
click at [28, 206] on div at bounding box center [25, 206] width 9 height 9
click at [25, 185] on div at bounding box center [25, 183] width 9 height 9
click at [270, 418] on div "Undo" at bounding box center [274, 500] width 43 height 17
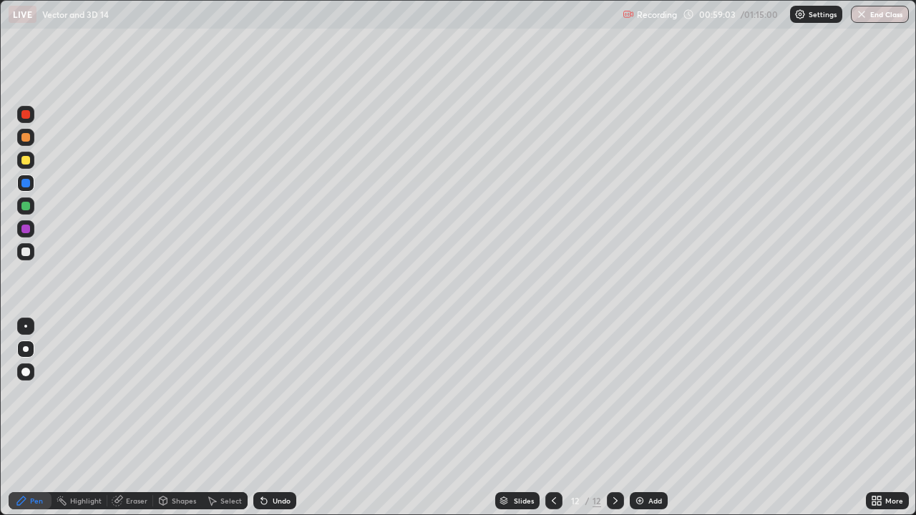
click at [282, 418] on div "Undo" at bounding box center [274, 500] width 43 height 17
click at [24, 112] on div at bounding box center [25, 114] width 9 height 9
click at [274, 418] on div "Undo" at bounding box center [282, 500] width 18 height 7
click at [275, 418] on div "Undo" at bounding box center [274, 500] width 43 height 17
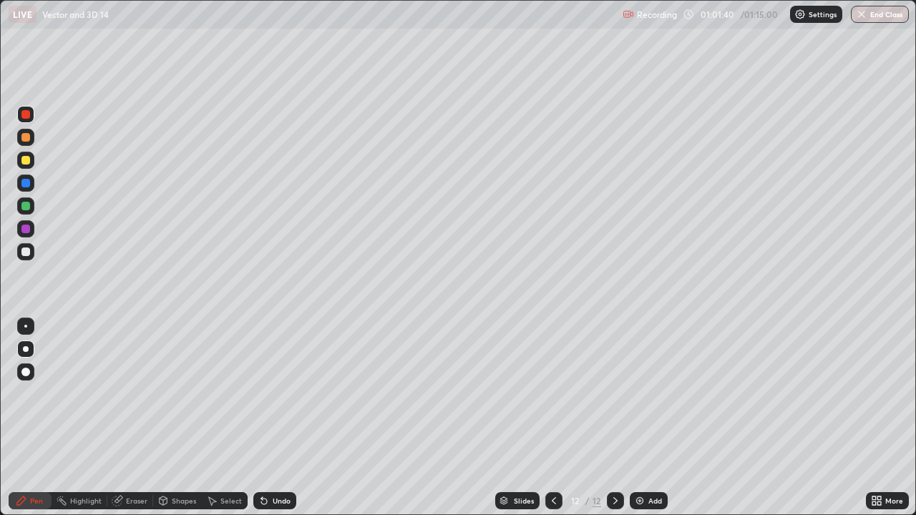
click at [275, 418] on div "Undo" at bounding box center [274, 500] width 43 height 17
click at [24, 231] on div at bounding box center [25, 229] width 9 height 9
click at [552, 418] on icon at bounding box center [553, 500] width 11 height 11
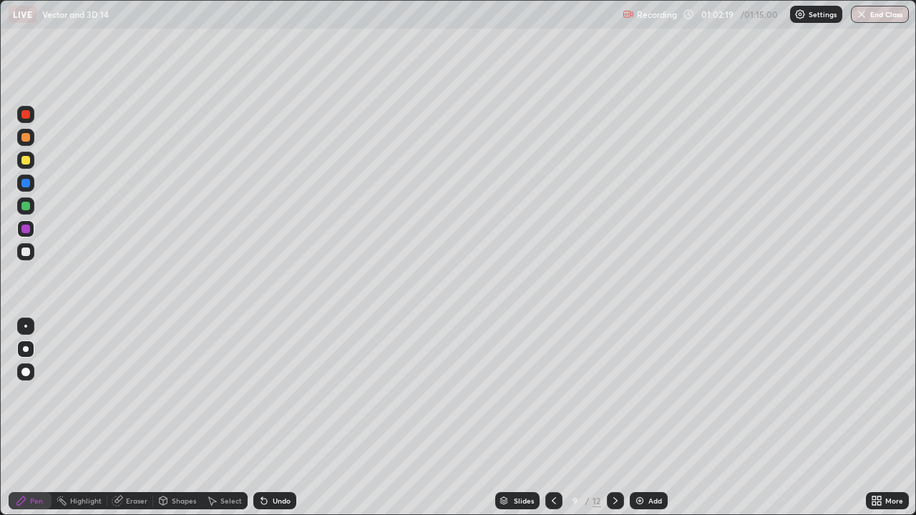
click at [556, 418] on icon at bounding box center [553, 500] width 11 height 11
click at [551, 418] on div at bounding box center [553, 500] width 17 height 17
click at [556, 418] on icon at bounding box center [553, 500] width 11 height 11
click at [552, 418] on icon at bounding box center [553, 500] width 11 height 11
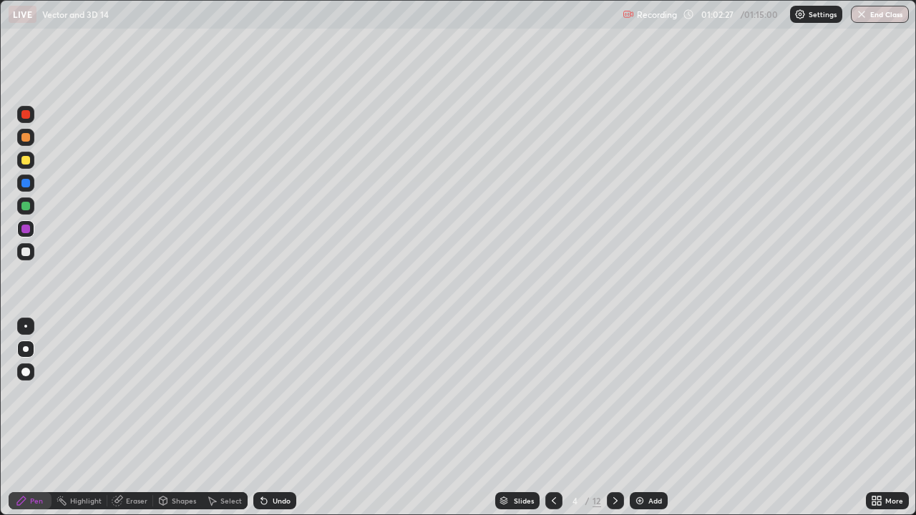
click at [555, 418] on icon at bounding box center [553, 500] width 11 height 11
click at [613, 418] on icon at bounding box center [615, 500] width 11 height 11
click at [617, 418] on icon at bounding box center [615, 500] width 11 height 11
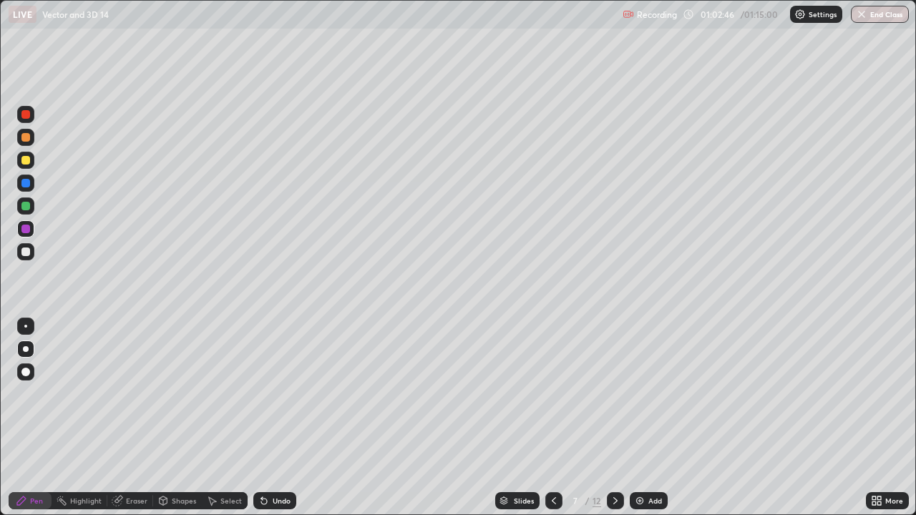
click at [617, 418] on icon at bounding box center [615, 500] width 11 height 11
click at [610, 418] on icon at bounding box center [615, 500] width 11 height 11
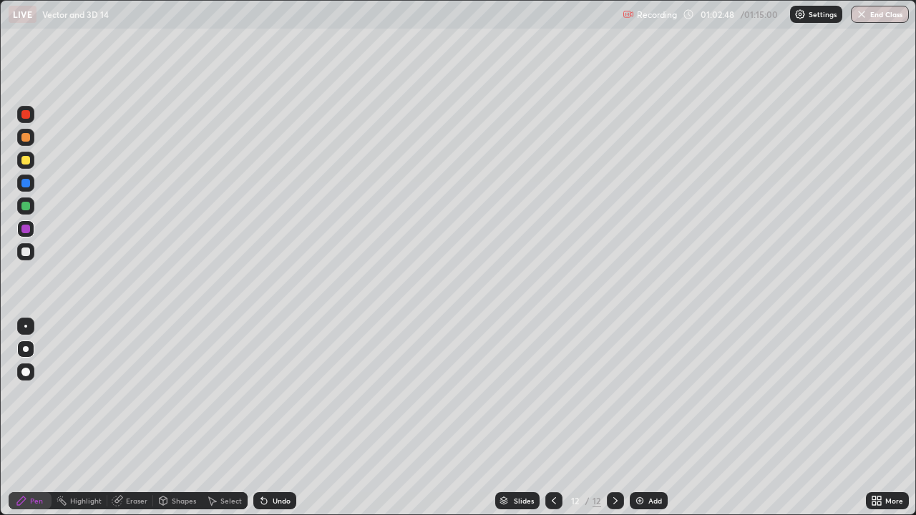
click at [613, 418] on icon at bounding box center [615, 500] width 4 height 7
click at [29, 157] on div at bounding box center [25, 160] width 17 height 17
click at [27, 347] on div at bounding box center [26, 349] width 6 height 6
click at [615, 418] on icon at bounding box center [615, 500] width 11 height 11
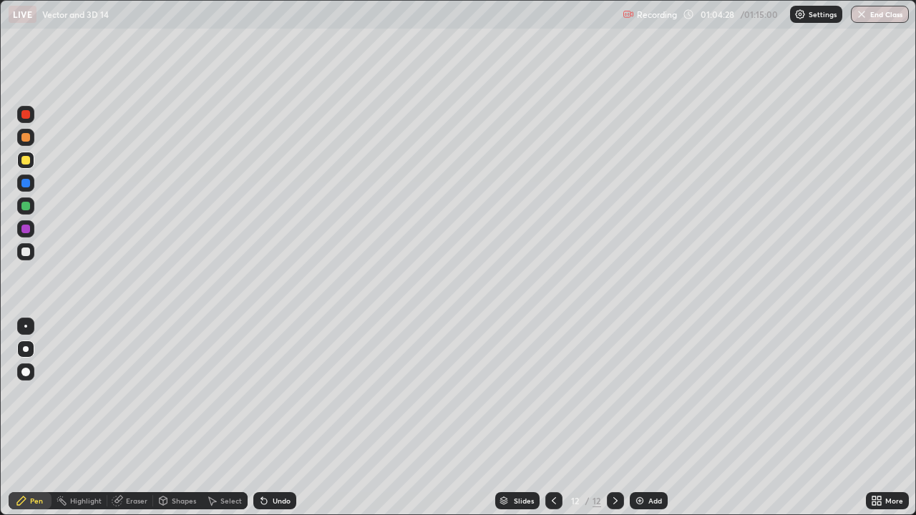
click at [640, 418] on img at bounding box center [639, 500] width 11 height 11
click at [26, 252] on div at bounding box center [25, 252] width 9 height 9
click at [26, 348] on div at bounding box center [26, 349] width 6 height 6
click at [278, 418] on div "Undo" at bounding box center [282, 500] width 18 height 7
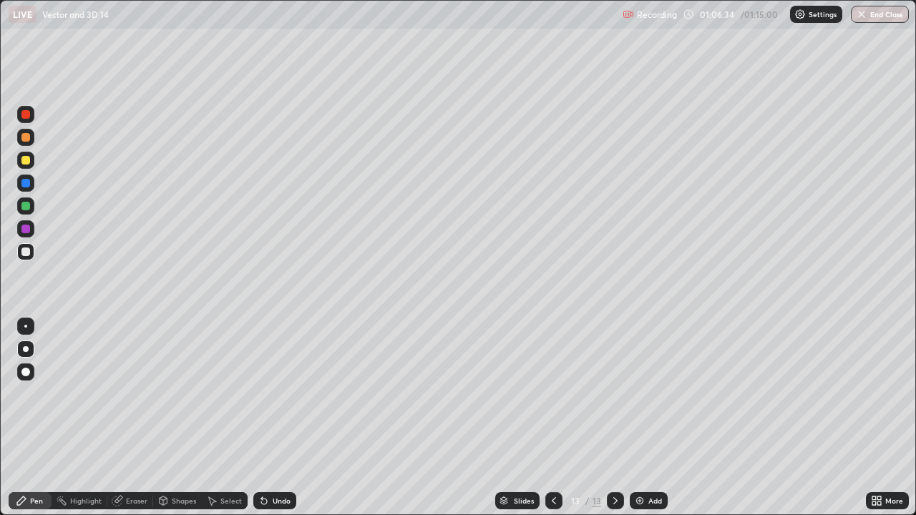
click at [27, 252] on div at bounding box center [25, 252] width 9 height 9
click at [128, 418] on div "Eraser" at bounding box center [136, 500] width 21 height 7
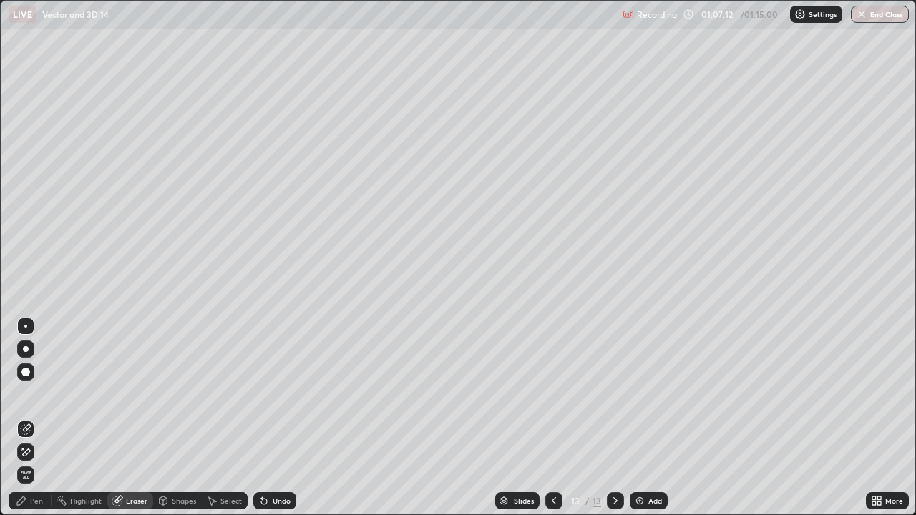
click at [29, 418] on div "Pen" at bounding box center [30, 500] width 43 height 17
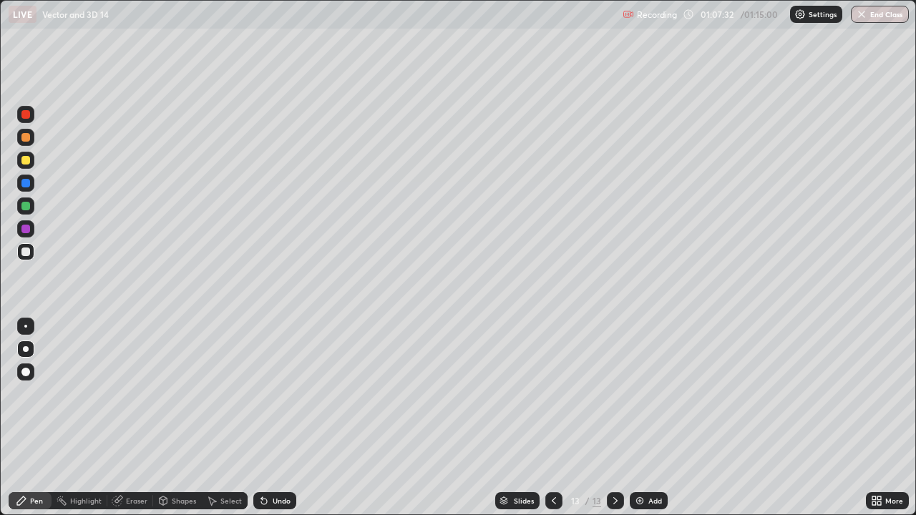
click at [25, 228] on div at bounding box center [25, 229] width 9 height 9
click at [25, 253] on div at bounding box center [25, 252] width 9 height 9
click at [278, 418] on div "Undo" at bounding box center [282, 500] width 18 height 7
click at [277, 418] on div "Undo" at bounding box center [282, 500] width 18 height 7
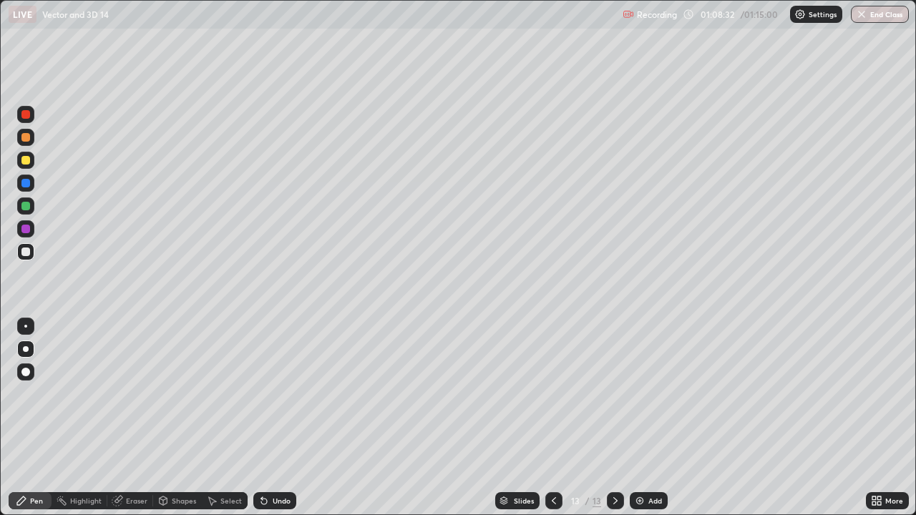
click at [21, 227] on div at bounding box center [25, 229] width 9 height 9
click at [24, 209] on div at bounding box center [25, 206] width 9 height 9
click at [283, 418] on div "Undo" at bounding box center [274, 500] width 43 height 17
click at [279, 418] on div "Undo" at bounding box center [282, 500] width 18 height 7
click at [31, 190] on div at bounding box center [25, 183] width 17 height 17
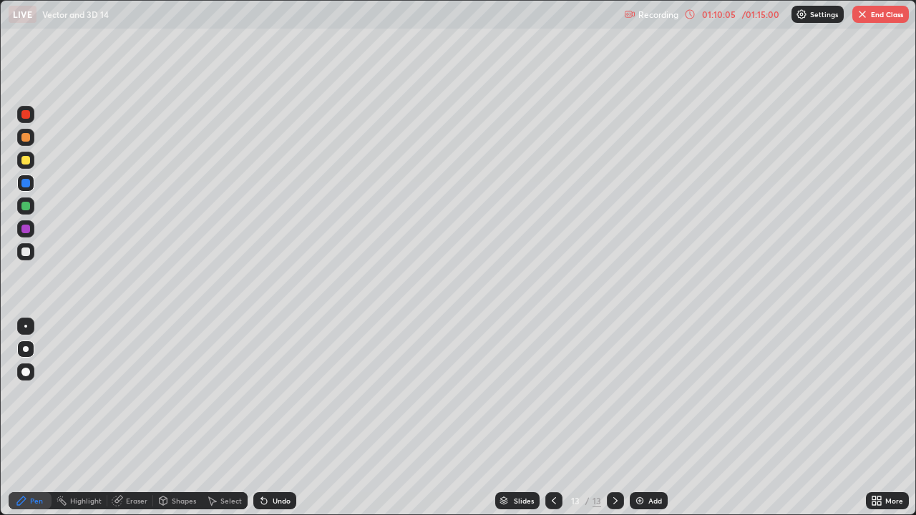
click at [29, 233] on div at bounding box center [25, 228] width 17 height 17
click at [138, 418] on div "Eraser" at bounding box center [136, 500] width 21 height 7
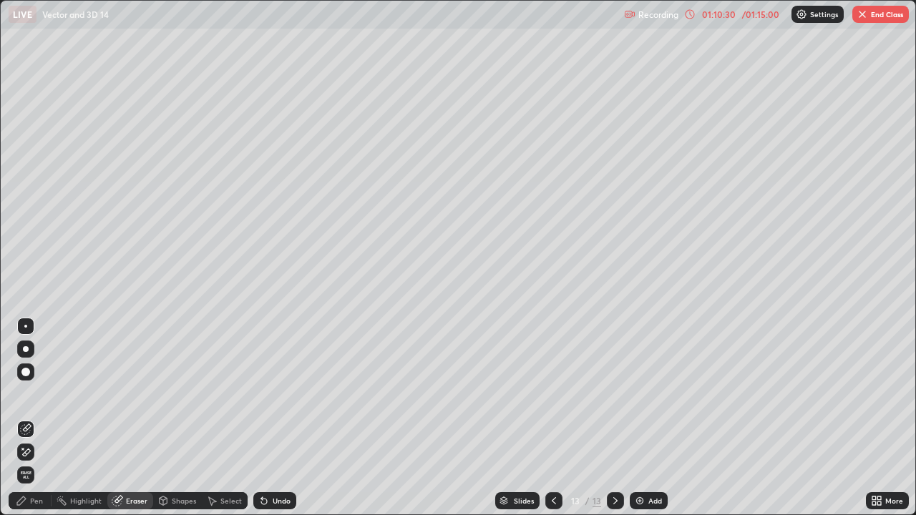
click at [34, 418] on div "Pen" at bounding box center [36, 500] width 13 height 7
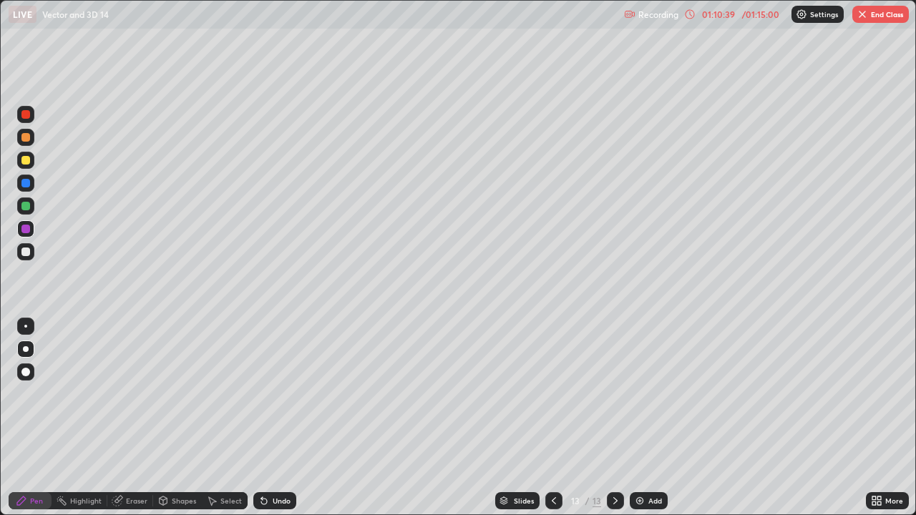
click at [26, 183] on div at bounding box center [25, 183] width 9 height 9
click at [24, 159] on div at bounding box center [25, 160] width 9 height 9
click at [24, 114] on div at bounding box center [25, 114] width 9 height 9
click at [23, 162] on div at bounding box center [25, 160] width 9 height 9
click at [26, 184] on div at bounding box center [25, 183] width 9 height 9
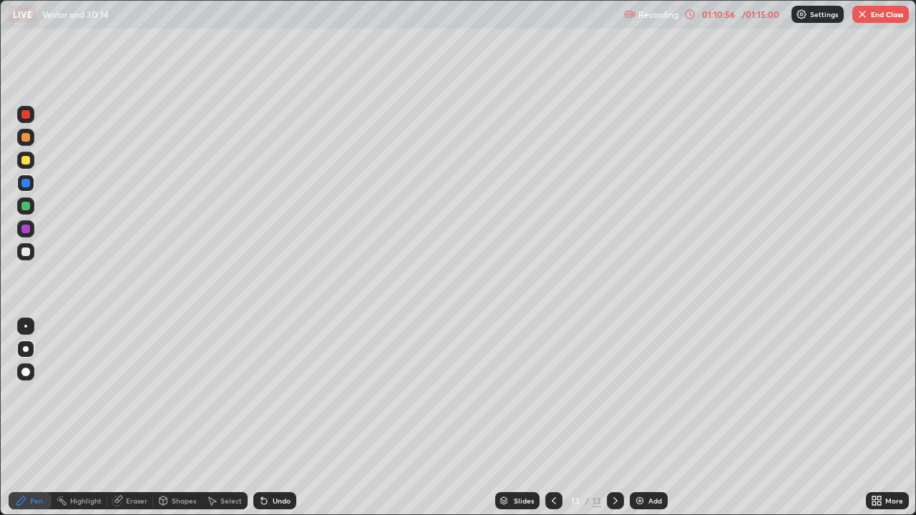
click at [23, 205] on div at bounding box center [25, 206] width 9 height 9
click at [275, 418] on div "Undo" at bounding box center [282, 500] width 18 height 7
click at [278, 418] on div "Undo" at bounding box center [274, 500] width 43 height 17
click at [283, 418] on div "Undo" at bounding box center [282, 500] width 18 height 7
click at [20, 254] on div at bounding box center [25, 251] width 17 height 17
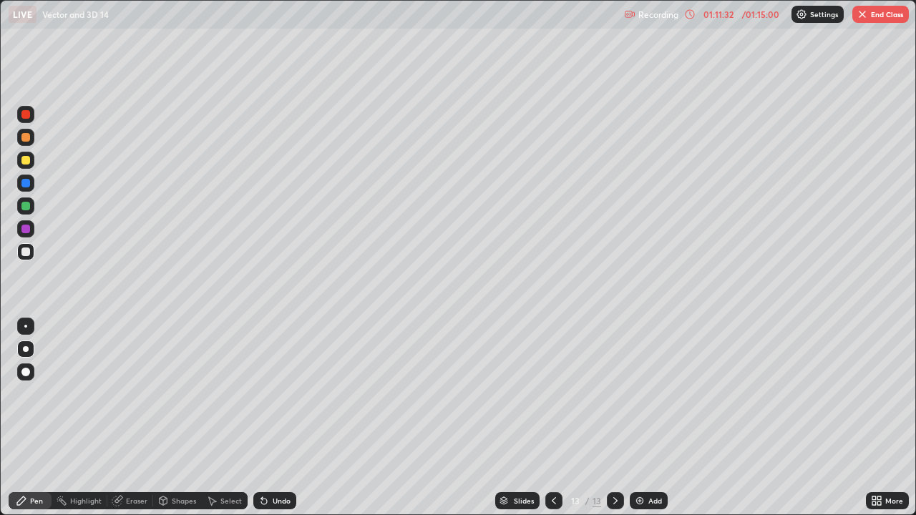
click at [280, 418] on div "Undo" at bounding box center [282, 500] width 18 height 7
click at [276, 418] on div "Undo" at bounding box center [282, 500] width 18 height 7
click at [274, 418] on div "Undo" at bounding box center [282, 500] width 18 height 7
click at [833, 418] on div "Slides 13 / 13 Add" at bounding box center [580, 500] width 569 height 29
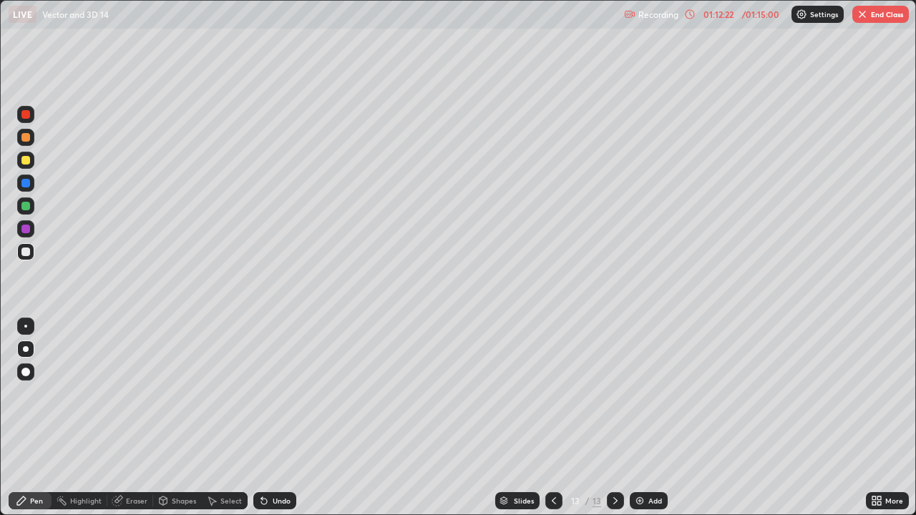
click at [840, 418] on div "Slides 13 / 13 Add" at bounding box center [580, 500] width 569 height 29
click at [879, 418] on div "More" at bounding box center [887, 500] width 43 height 29
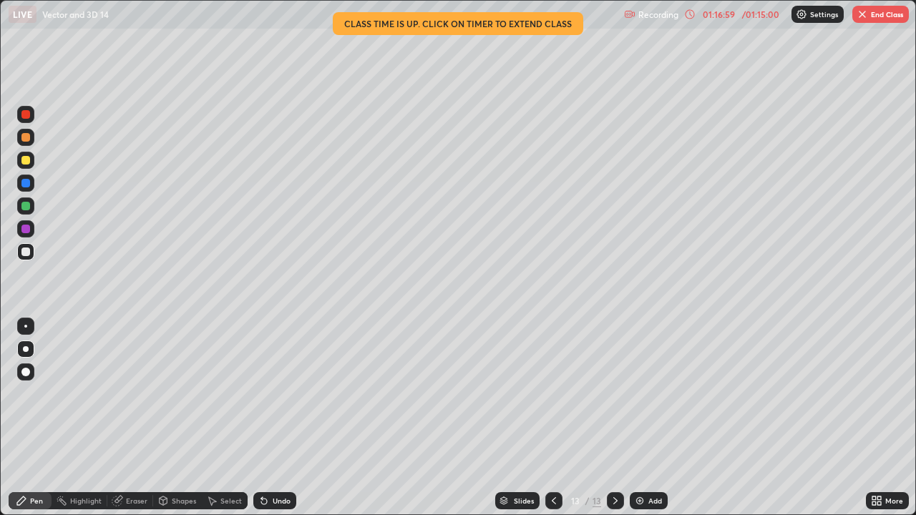
click at [872, 16] on button "End Class" at bounding box center [880, 14] width 57 height 17
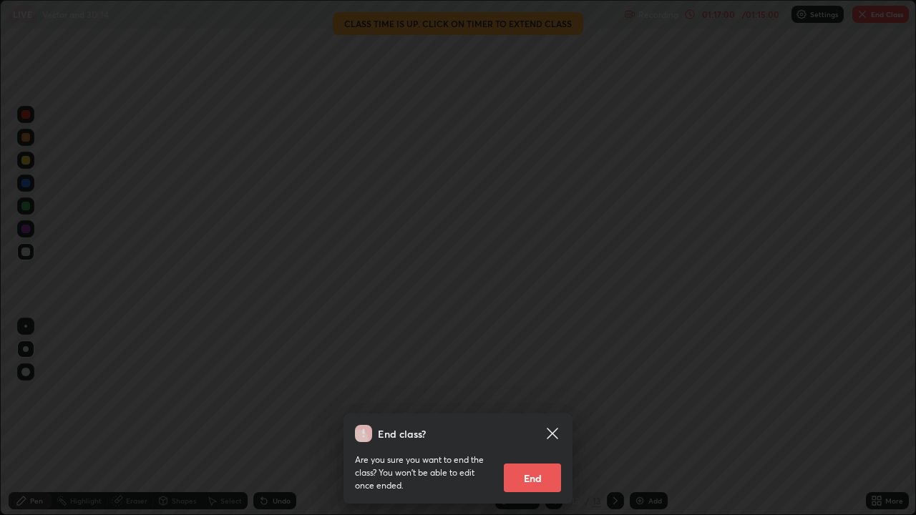
click at [546, 418] on button "End" at bounding box center [532, 478] width 57 height 29
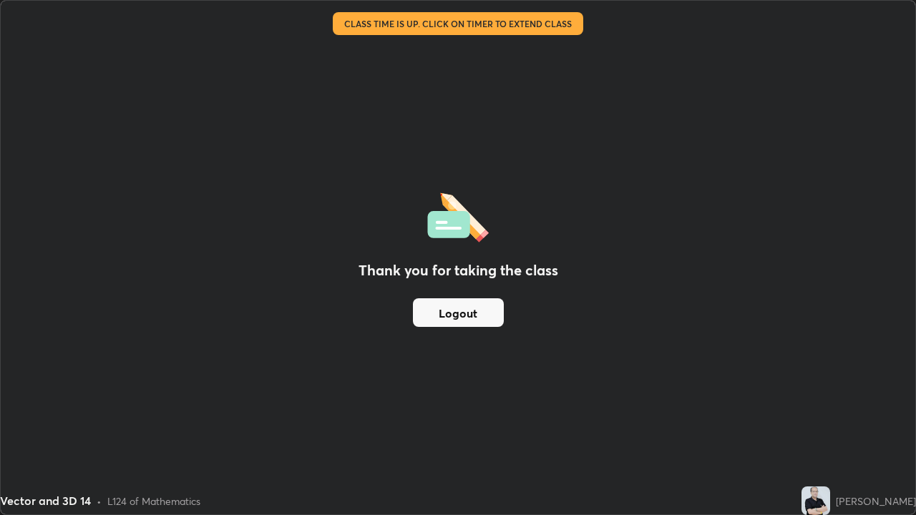
click at [466, 313] on button "Logout" at bounding box center [458, 312] width 91 height 29
